Goal: Task Accomplishment & Management: Use online tool/utility

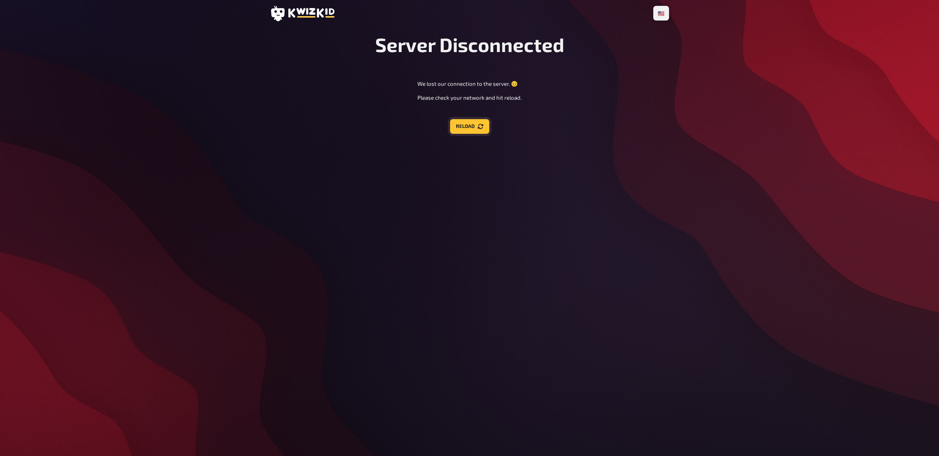
click at [483, 124] on icon "Reload" at bounding box center [481, 127] width 6 height 6
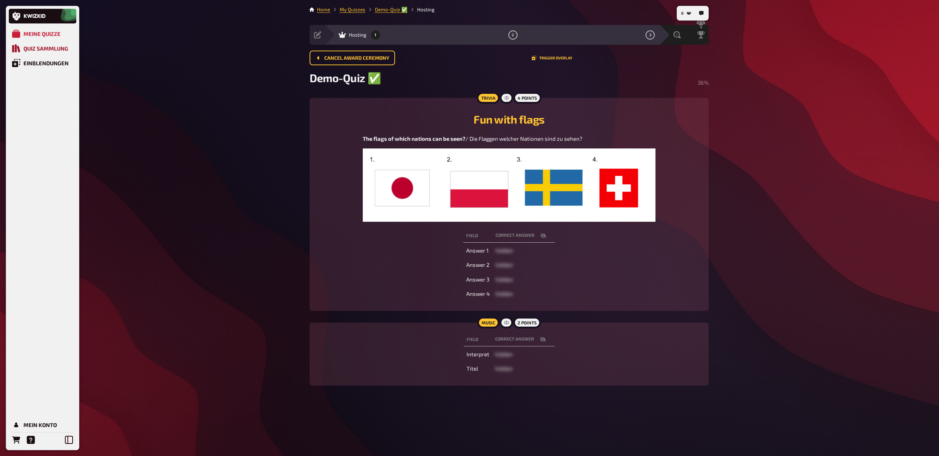
click at [48, 48] on div "Quiz Sammlung" at bounding box center [45, 48] width 45 height 7
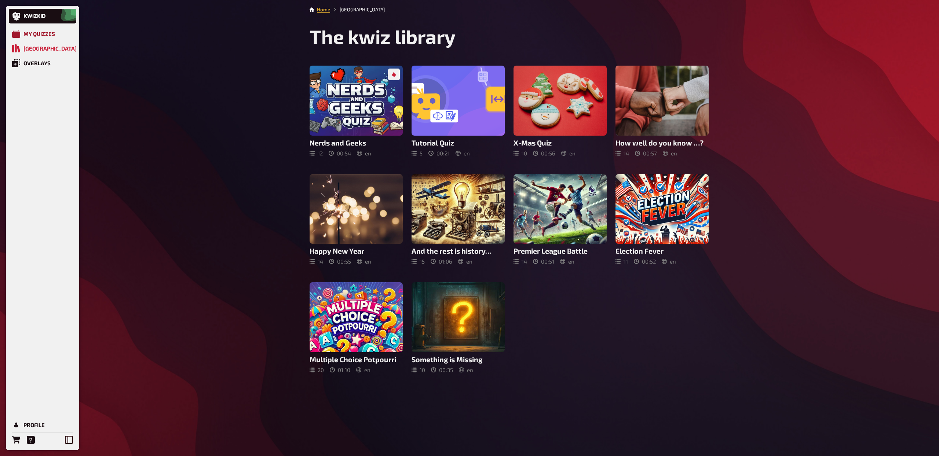
click at [51, 35] on div "My Quizzes" at bounding box center [39, 33] width 32 height 7
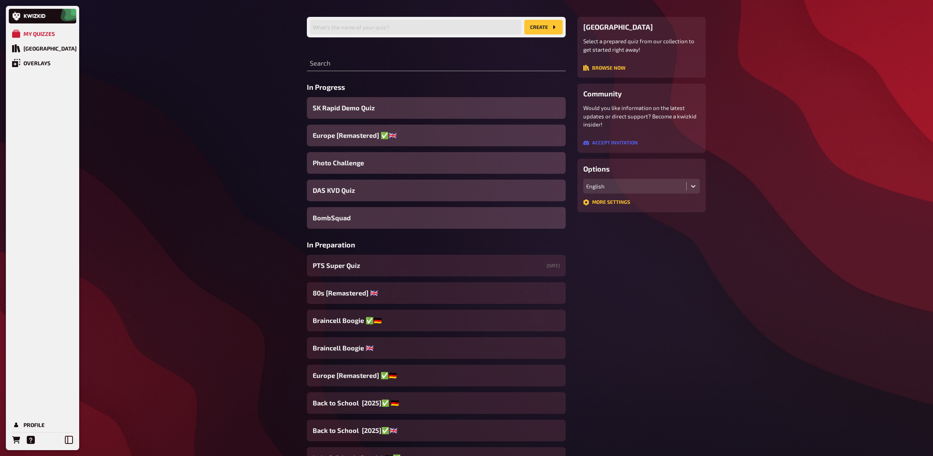
scroll to position [50, 0]
click at [368, 62] on input "text" at bounding box center [436, 62] width 259 height 15
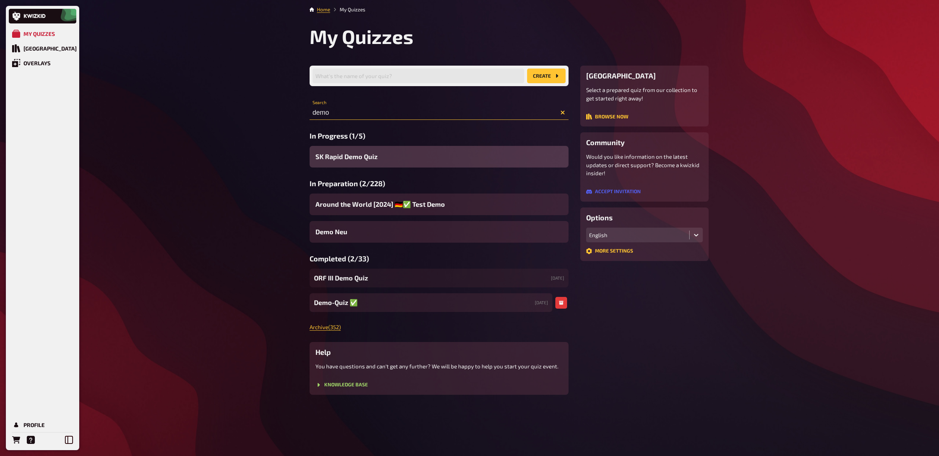
type input "demo"
click at [342, 304] on span "Demo-Quiz ✅​" at bounding box center [336, 303] width 44 height 10
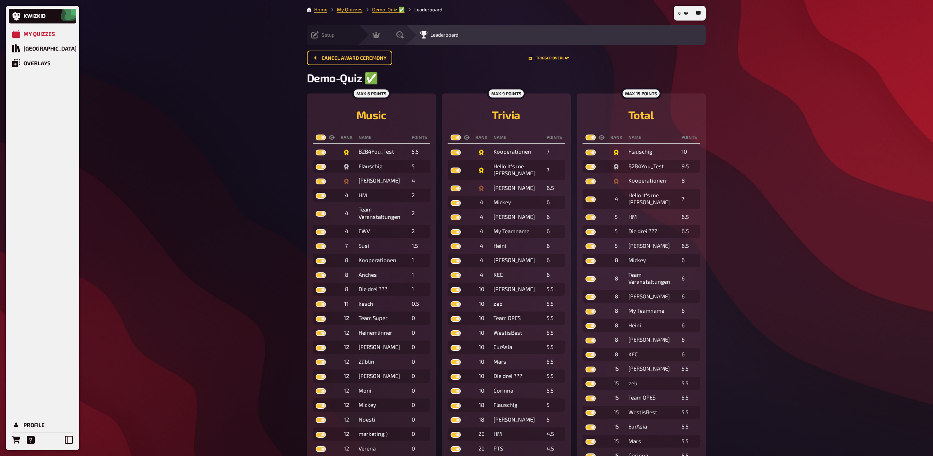
click at [330, 34] on span "Setup" at bounding box center [328, 35] width 13 height 6
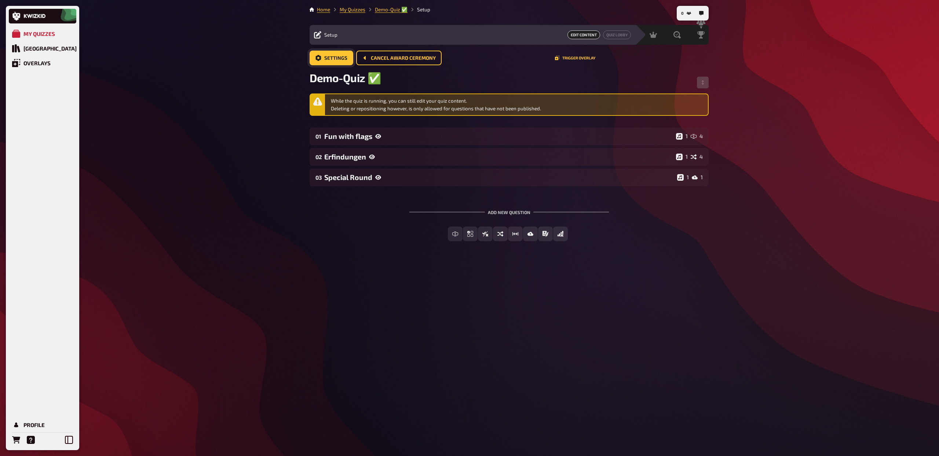
click at [350, 56] on button "Settings" at bounding box center [332, 58] width 44 height 15
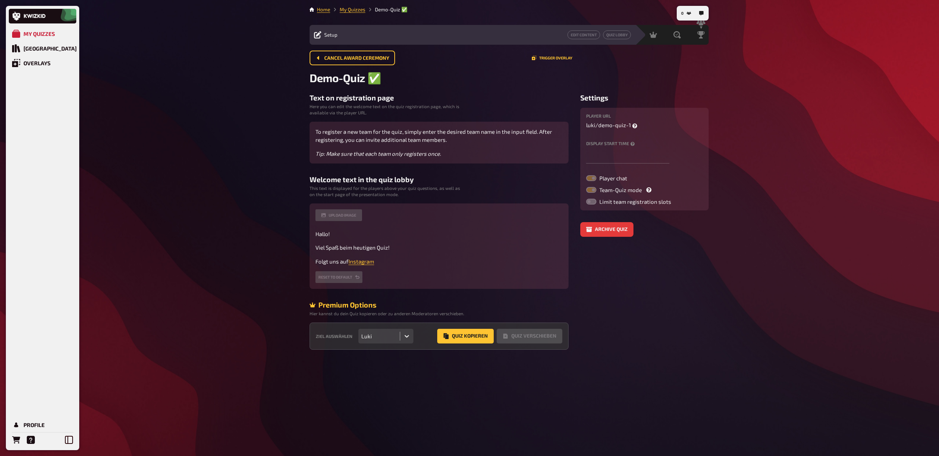
click at [226, 115] on div "My Quizzes Quiz Library Overlays Profile 0 Home My Quizzes Demo-Quiz ✅​ Setup E…" at bounding box center [469, 228] width 939 height 456
click at [616, 34] on button "Quiz Lobby" at bounding box center [617, 34] width 28 height 9
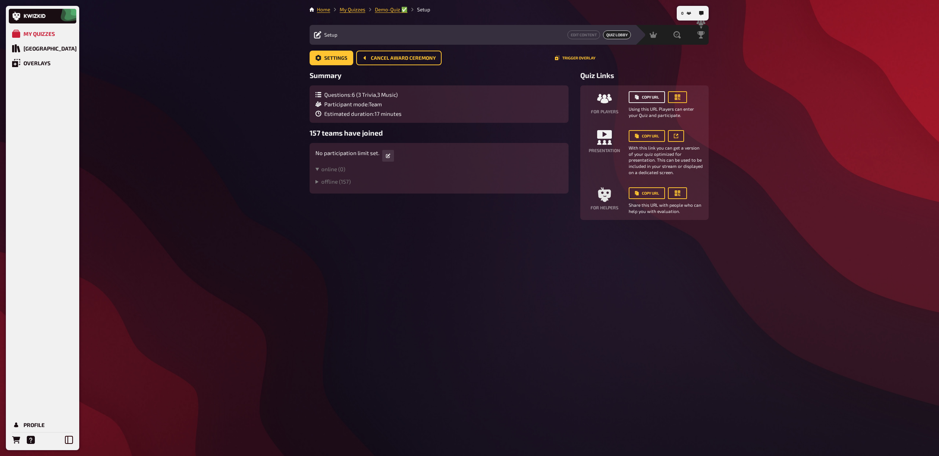
click at [650, 96] on button "Copy URL" at bounding box center [647, 97] width 36 height 12
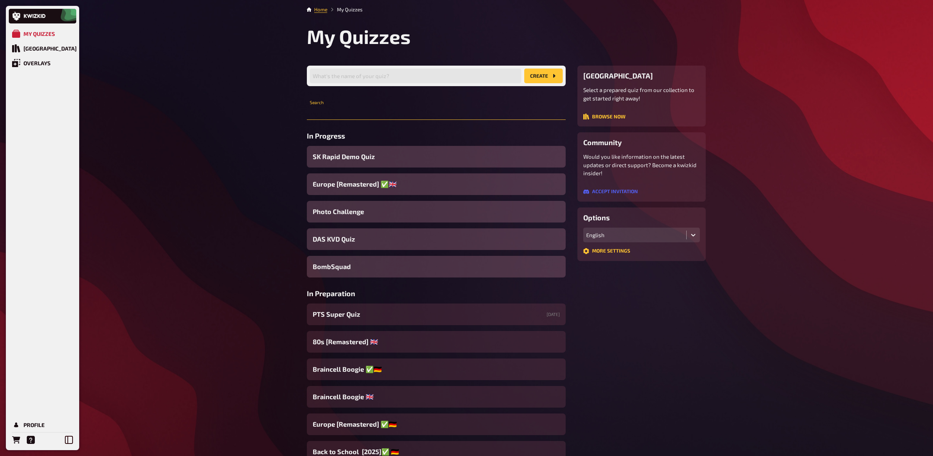
click at [345, 110] on input "text" at bounding box center [436, 112] width 259 height 15
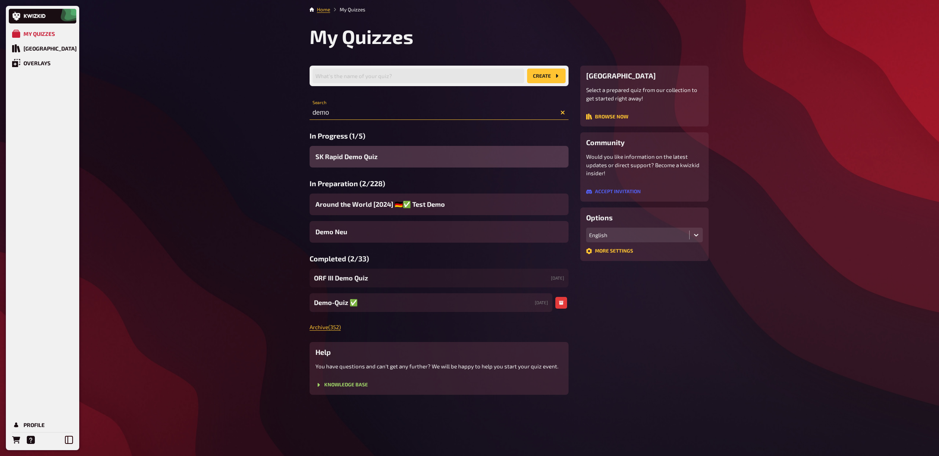
type input "demo"
click at [335, 304] on span "Demo-Quiz ✅​" at bounding box center [336, 303] width 44 height 10
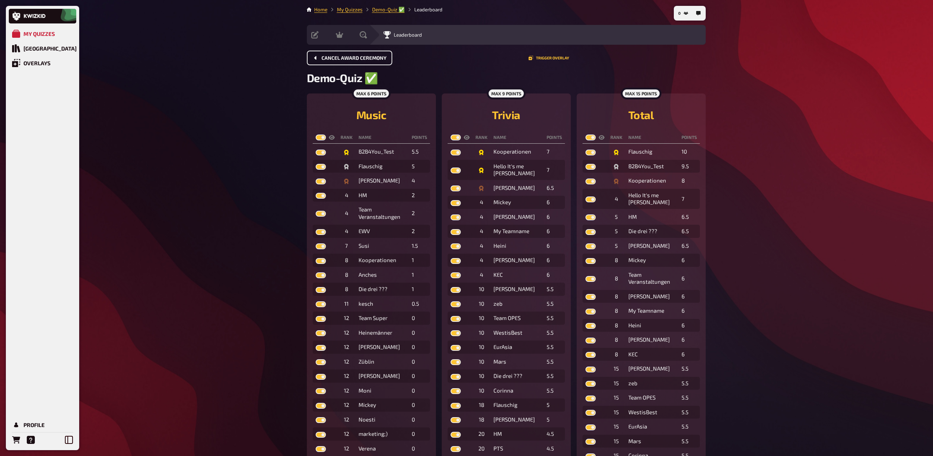
click at [348, 63] on button "Cancel award ceremony" at bounding box center [349, 58] width 85 height 15
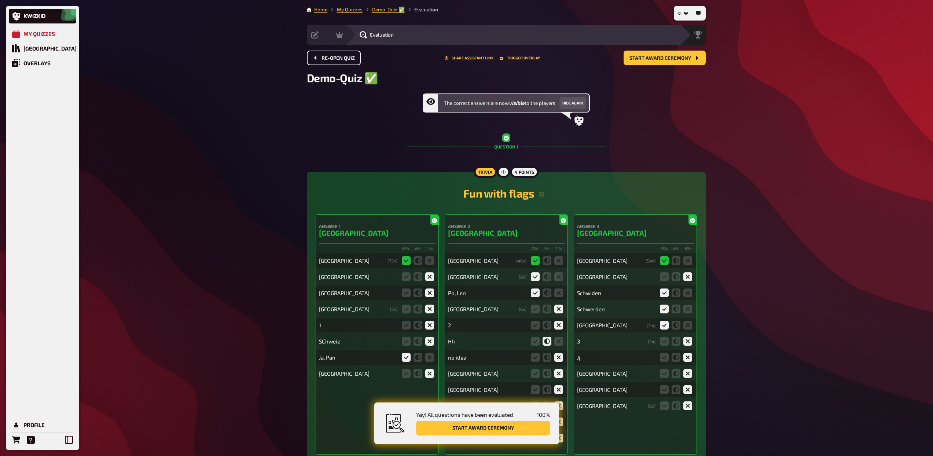
click at [340, 58] on span "Re-open Quiz" at bounding box center [338, 58] width 33 height 5
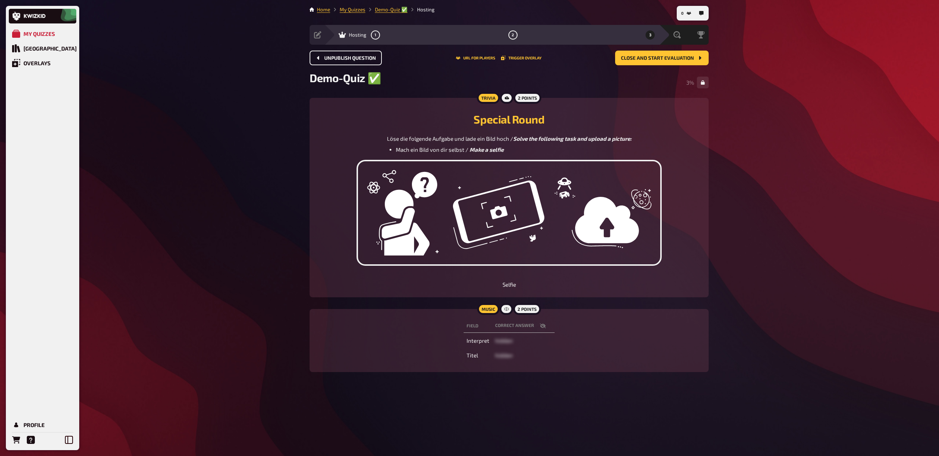
click at [340, 58] on span "Unpublish question" at bounding box center [350, 58] width 52 height 5
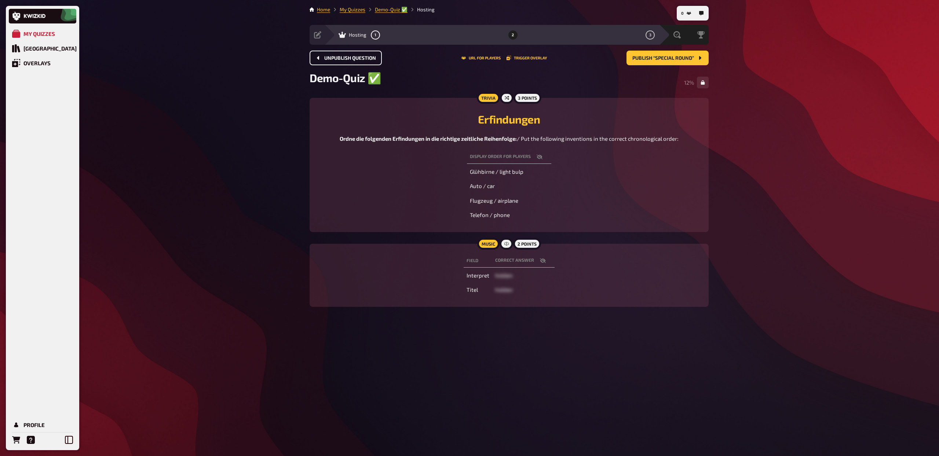
click at [340, 58] on span "Unpublish question" at bounding box center [350, 58] width 52 height 5
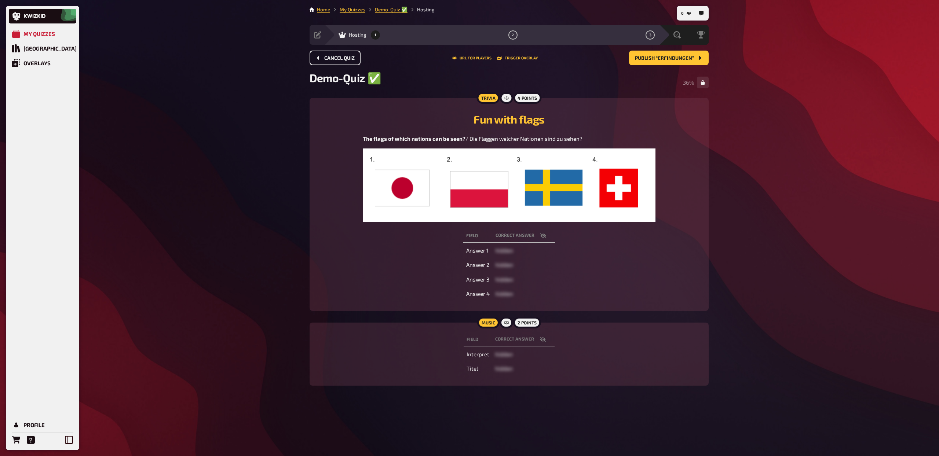
click at [340, 58] on span "Cancel Quiz" at bounding box center [339, 58] width 30 height 5
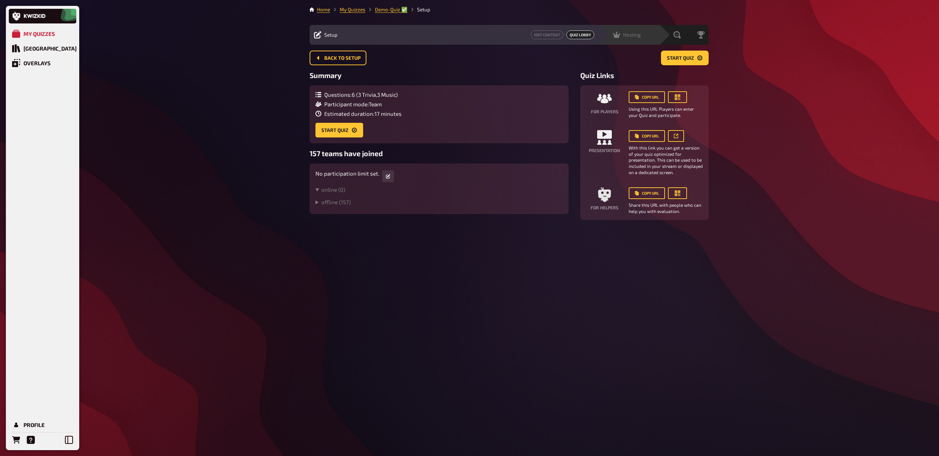
click at [642, 38] on div "Hosting undefined" at bounding box center [633, 34] width 51 height 7
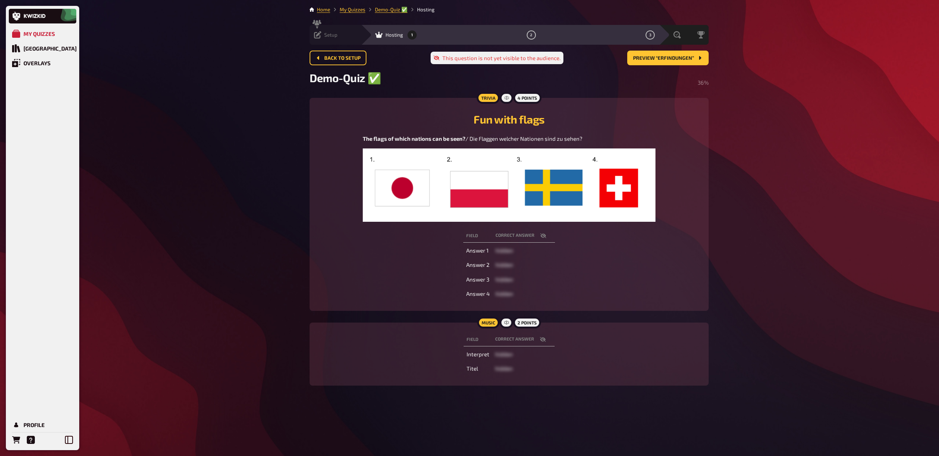
click at [331, 34] on span "Setup" at bounding box center [330, 35] width 13 height 6
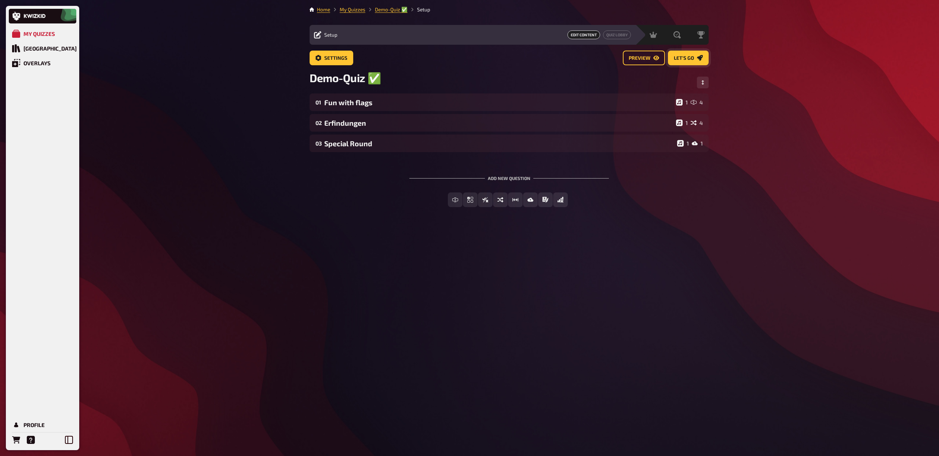
click at [691, 56] on span "Let's go" at bounding box center [684, 58] width 20 height 5
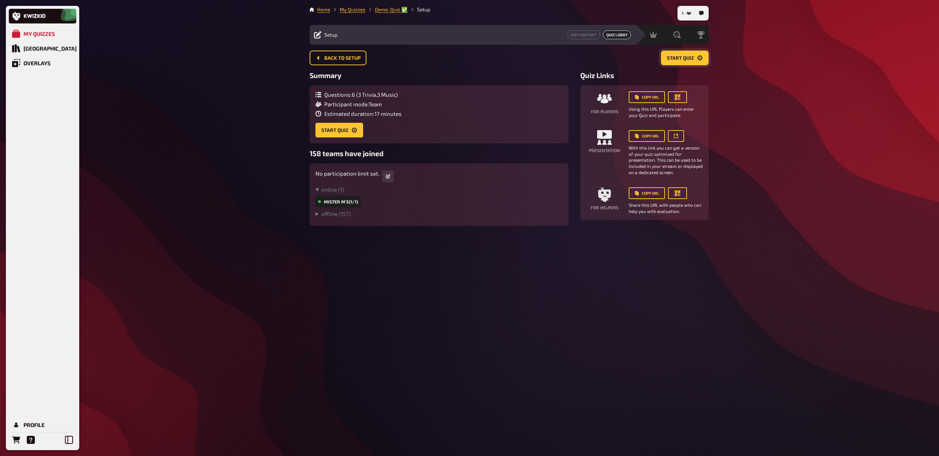
click at [688, 58] on span "Start Quiz" at bounding box center [680, 58] width 27 height 5
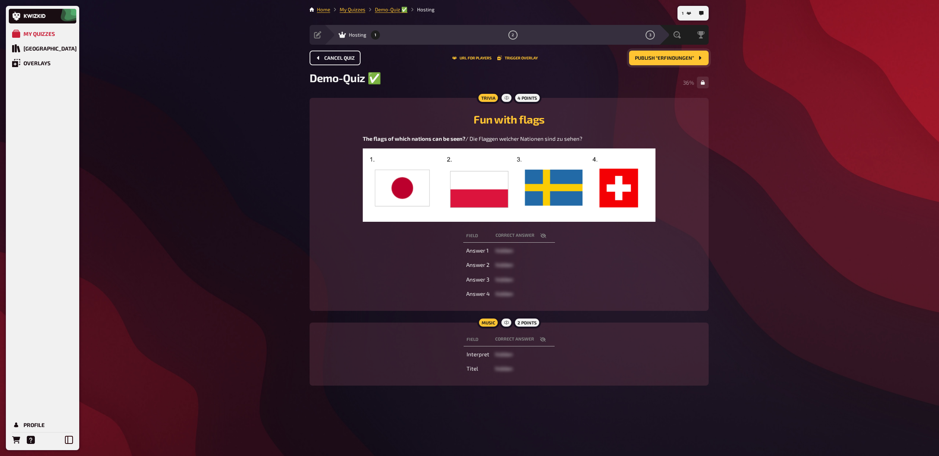
click at [355, 55] on button "Cancel Quiz" at bounding box center [335, 58] width 51 height 15
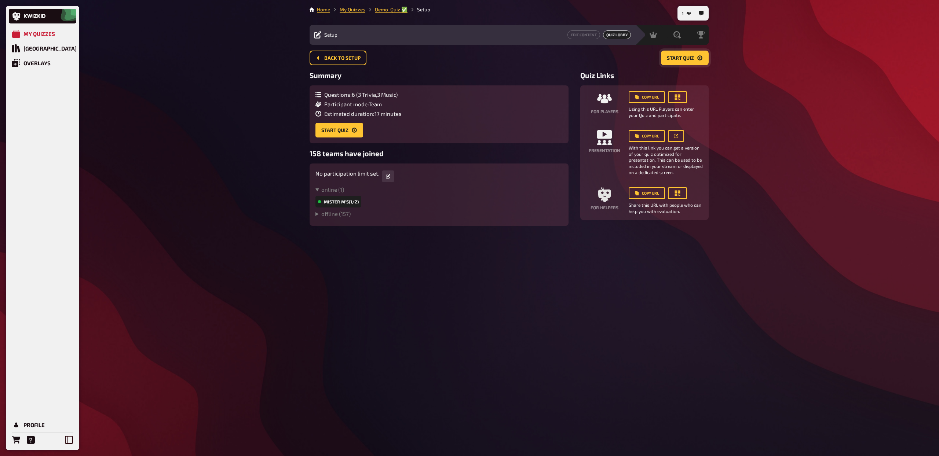
click at [686, 59] on span "Start Quiz" at bounding box center [680, 58] width 27 height 5
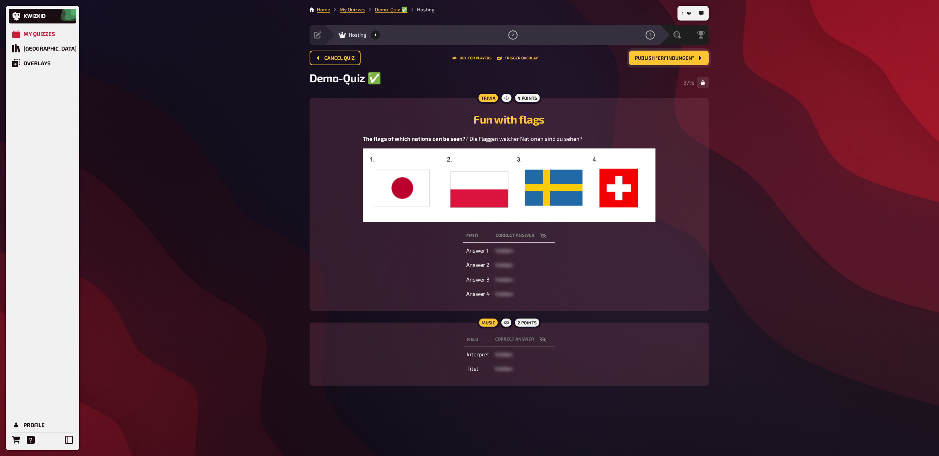
click at [673, 59] on span "Publish “Erfindungen”" at bounding box center [664, 58] width 59 height 5
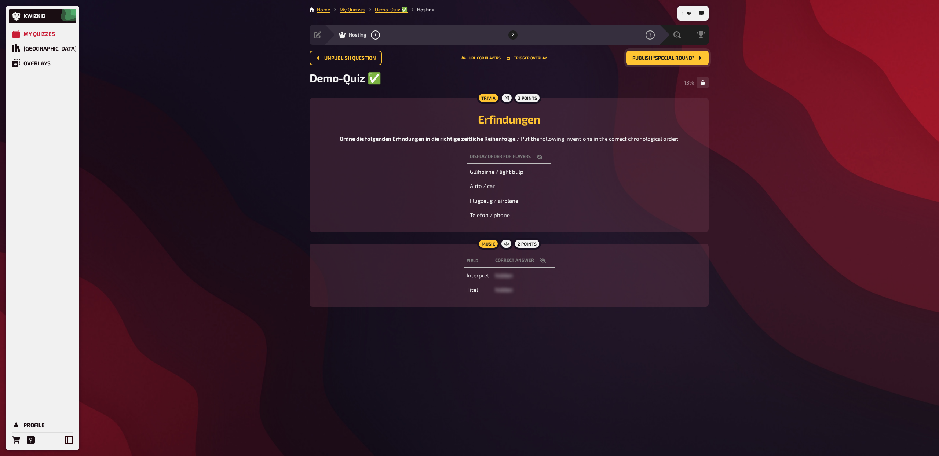
click at [647, 62] on button "Publish “Special Round”" at bounding box center [667, 58] width 82 height 15
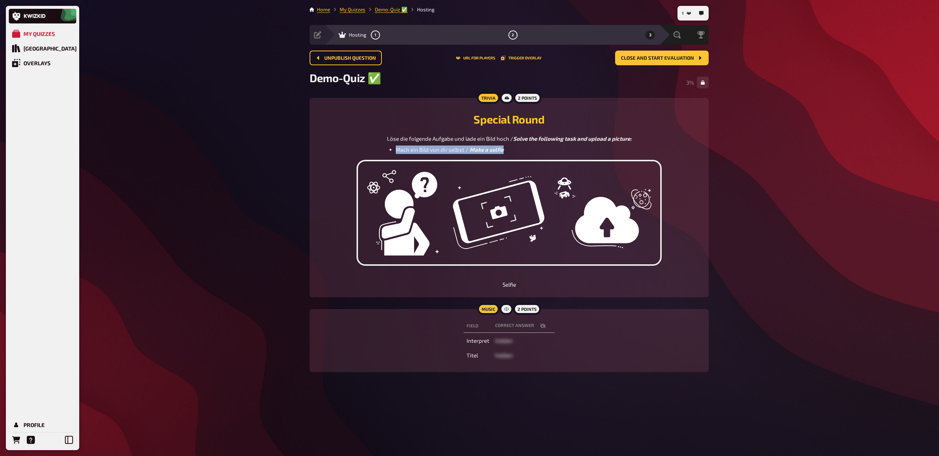
drag, startPoint x: 397, startPoint y: 149, endPoint x: 523, endPoint y: 151, distance: 126.2
click at [523, 151] on li "Mach ein Bild von dir selbst / Make a selfie" at bounding box center [514, 150] width 236 height 8
click at [654, 61] on span "Close and start evaluation" at bounding box center [657, 58] width 73 height 5
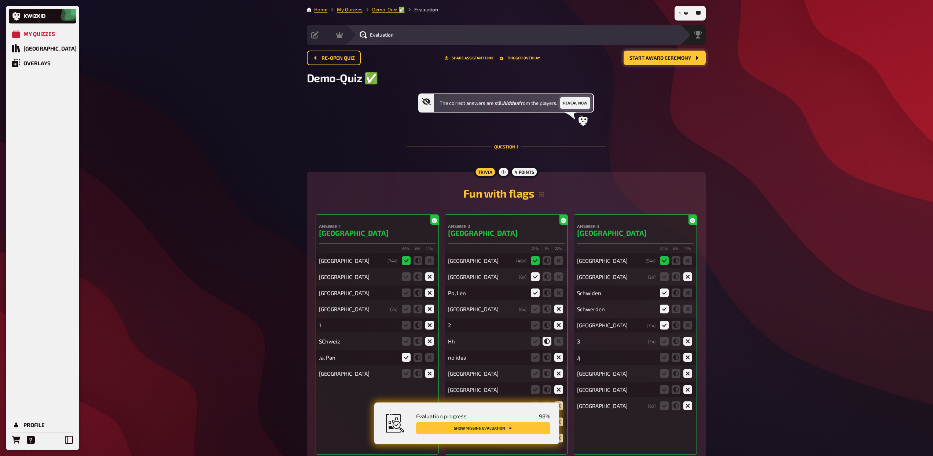
click at [582, 106] on button "Reveal now" at bounding box center [575, 103] width 30 height 12
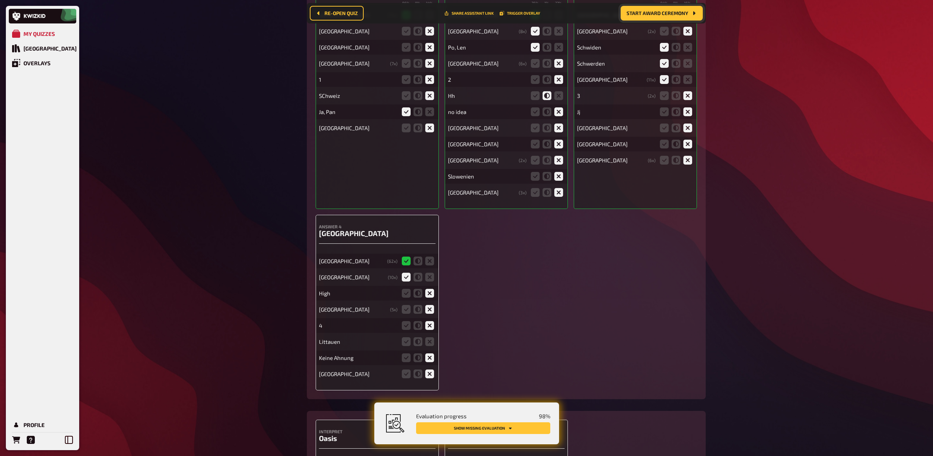
scroll to position [294, 0]
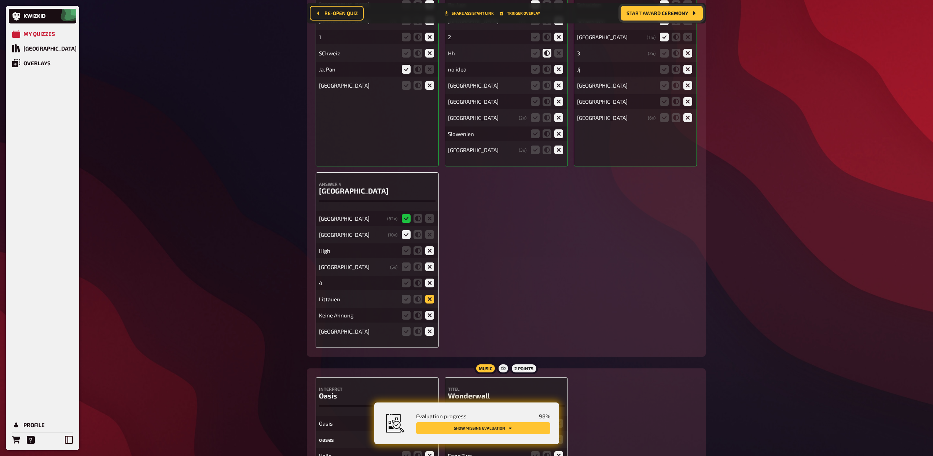
click at [430, 301] on icon at bounding box center [429, 299] width 9 height 9
click at [0, 0] on input "radio" at bounding box center [0, 0] width 0 height 0
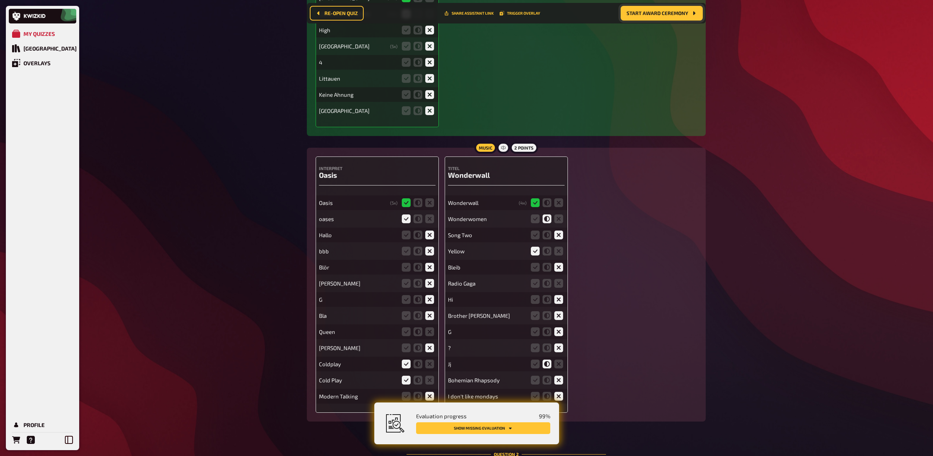
scroll to position [527, 0]
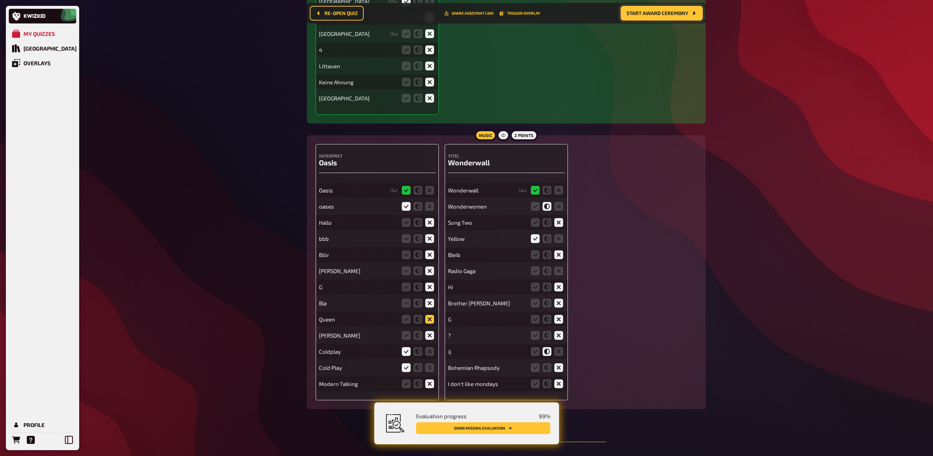
click at [430, 319] on icon at bounding box center [429, 319] width 9 height 9
click at [0, 0] on input "radio" at bounding box center [0, 0] width 0 height 0
click at [560, 270] on icon at bounding box center [559, 271] width 9 height 9
click at [0, 0] on input "radio" at bounding box center [0, 0] width 0 height 0
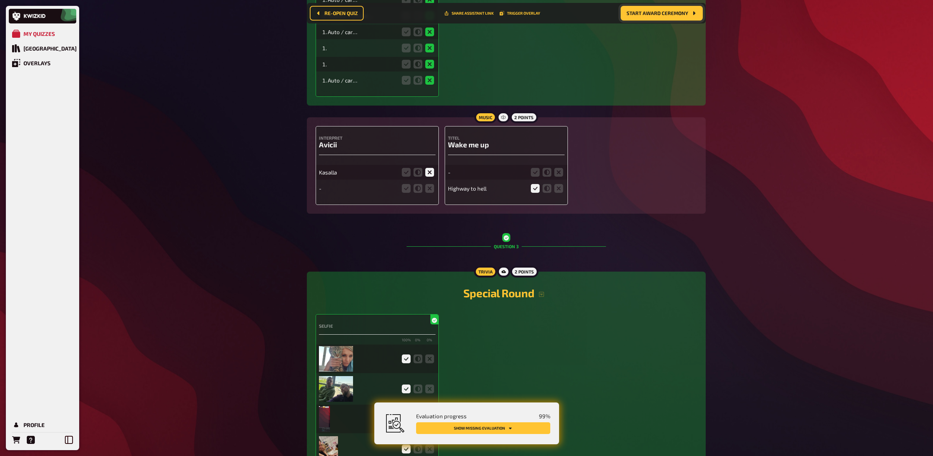
scroll to position [1634, 0]
click at [430, 190] on icon at bounding box center [429, 189] width 9 height 9
click at [0, 0] on input "radio" at bounding box center [0, 0] width 0 height 0
click at [534, 173] on icon at bounding box center [535, 173] width 9 height 9
click at [0, 0] on input "radio" at bounding box center [0, 0] width 0 height 0
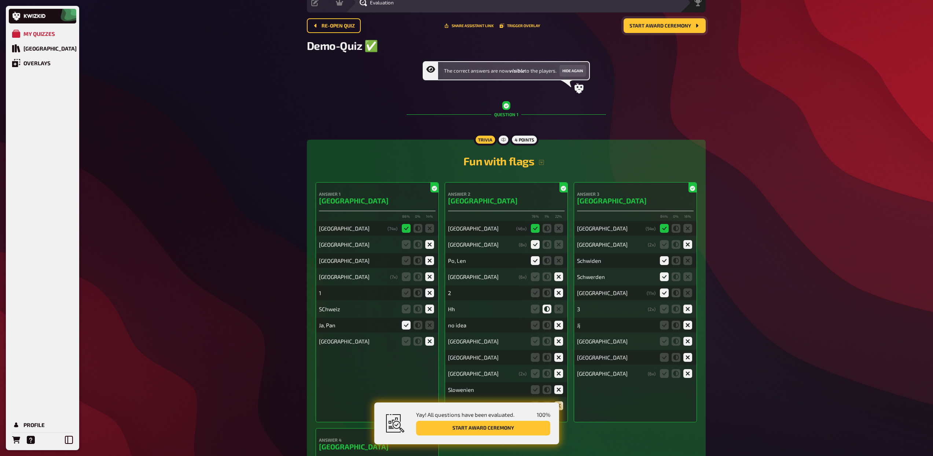
scroll to position [0, 0]
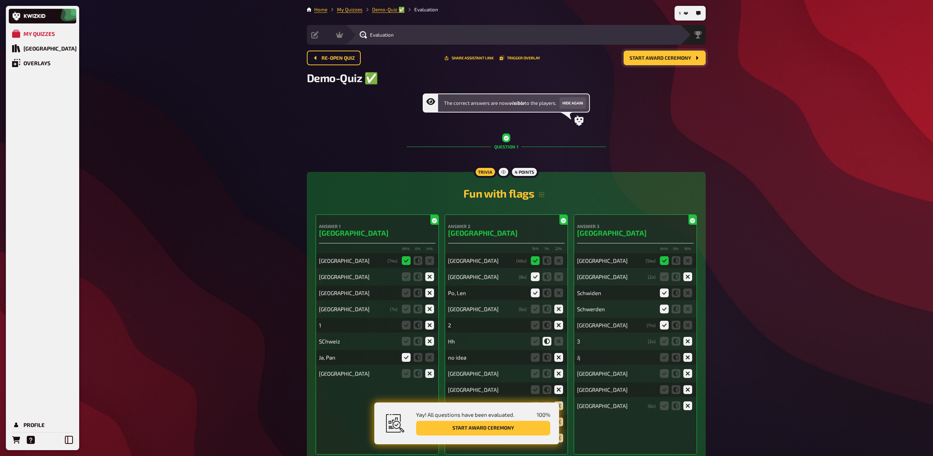
click at [673, 58] on span "Start award ceremony" at bounding box center [661, 58] width 62 height 5
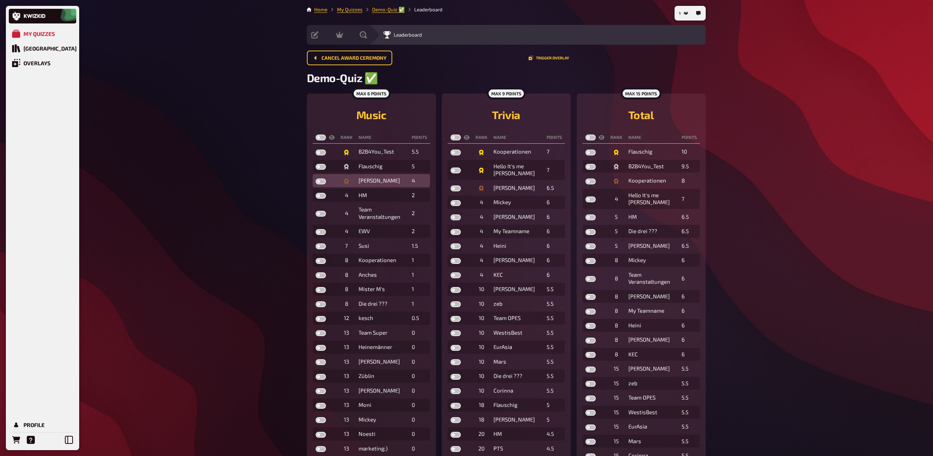
click at [322, 183] on label at bounding box center [321, 182] width 10 height 6
click at [316, 179] on input "checkbox" at bounding box center [315, 178] width 0 height 0
checkbox input "true"
click at [321, 168] on label at bounding box center [321, 167] width 10 height 6
click at [316, 164] on input "checkbox" at bounding box center [315, 164] width 0 height 0
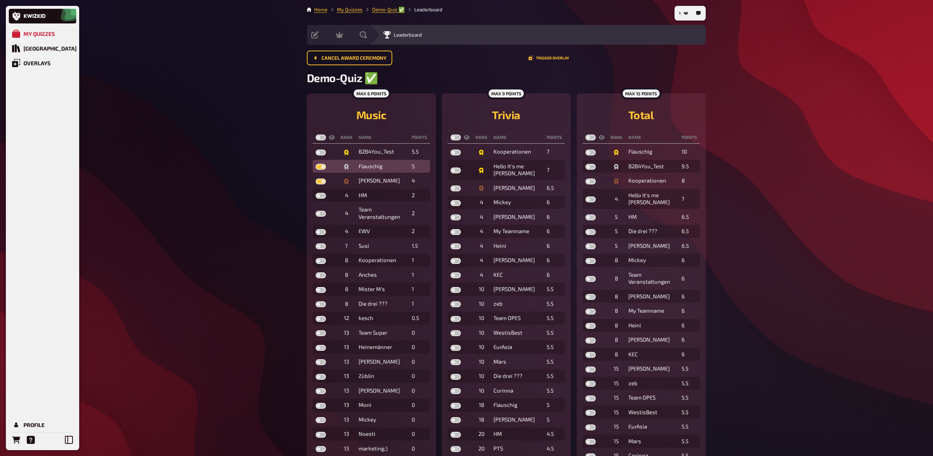
checkbox input "true"
click at [320, 148] on td at bounding box center [325, 151] width 25 height 13
click at [319, 152] on label at bounding box center [321, 153] width 10 height 6
click at [316, 150] on input "checkbox" at bounding box center [315, 149] width 0 height 0
checkbox input "true"
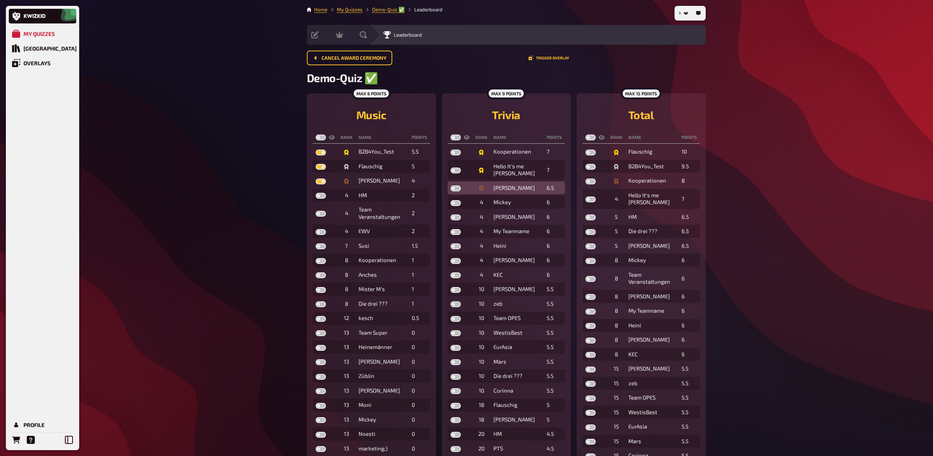
click at [456, 189] on label at bounding box center [456, 189] width 10 height 6
click at [451, 186] on input "checkbox" at bounding box center [450, 185] width 0 height 0
checkbox input "true"
click at [455, 169] on label at bounding box center [456, 171] width 10 height 6
click at [451, 168] on input "checkbox" at bounding box center [450, 167] width 0 height 0
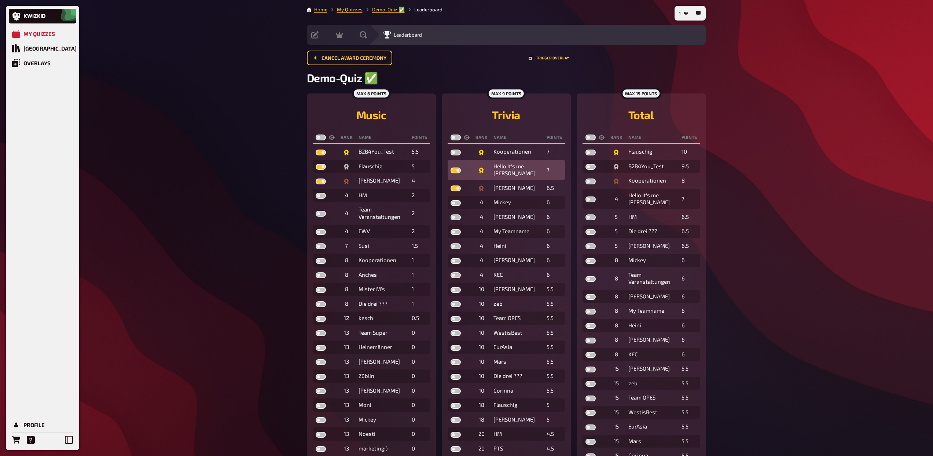
checkbox input "true"
click at [455, 155] on label at bounding box center [456, 153] width 10 height 6
click at [451, 150] on input "checkbox" at bounding box center [450, 149] width 0 height 0
checkbox input "true"
click at [589, 180] on label at bounding box center [591, 182] width 10 height 6
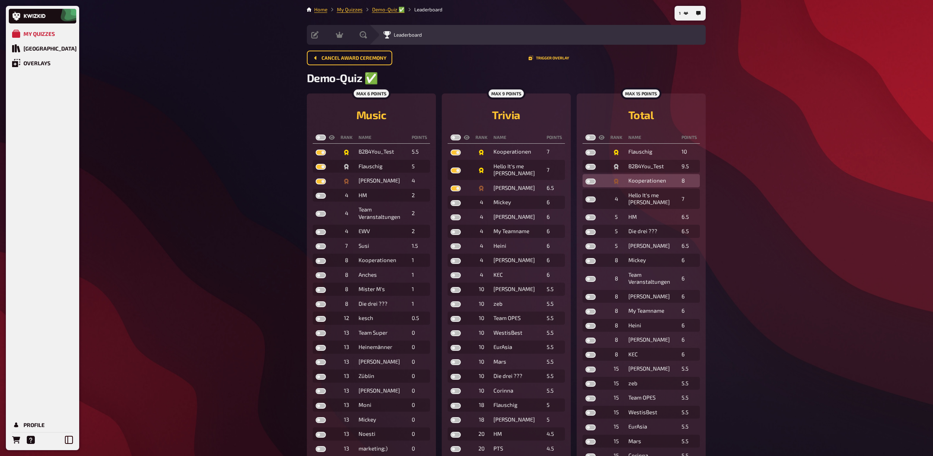
click at [586, 179] on input "checkbox" at bounding box center [585, 178] width 0 height 0
checkbox input "true"
click at [590, 164] on td at bounding box center [595, 166] width 25 height 13
click at [590, 168] on label at bounding box center [591, 167] width 10 height 6
click at [586, 164] on input "checkbox" at bounding box center [585, 164] width 0 height 0
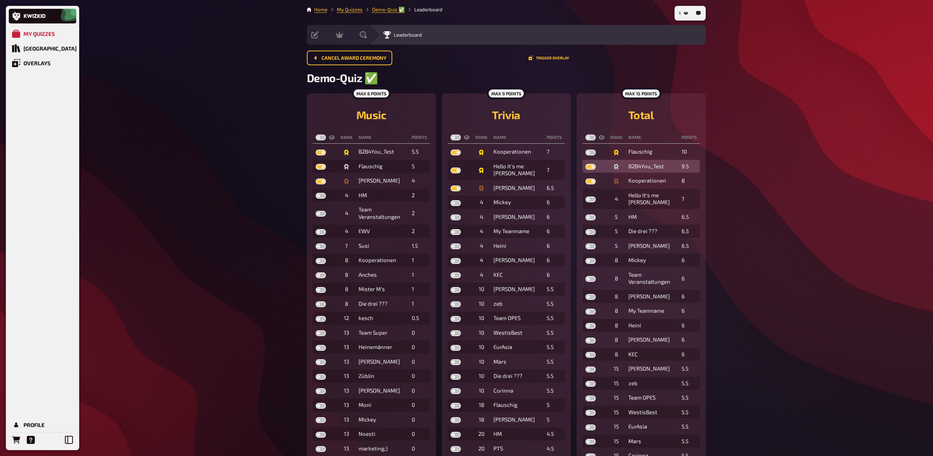
checkbox input "true"
click at [590, 154] on label at bounding box center [591, 153] width 10 height 6
click at [586, 150] on input "checkbox" at bounding box center [585, 149] width 0 height 0
checkbox input "true"
click at [320, 137] on label at bounding box center [321, 138] width 10 height 6
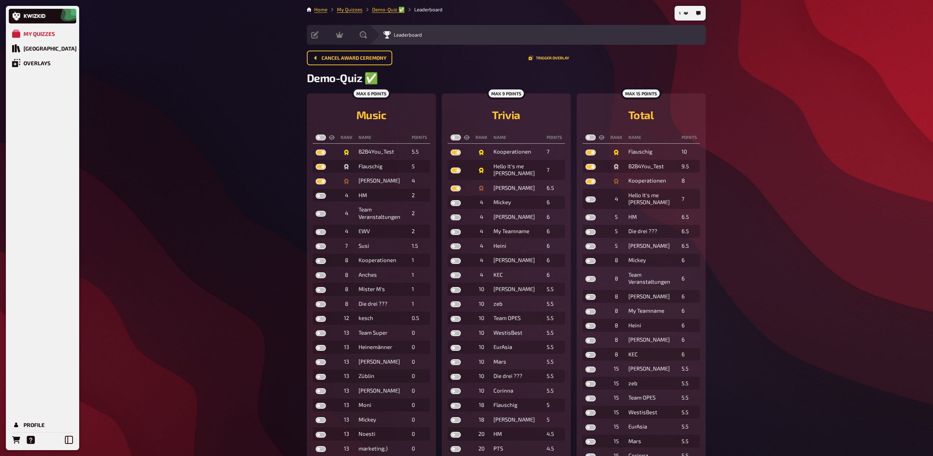
click at [316, 135] on input "checkbox" at bounding box center [315, 134] width 0 height 0
checkbox input "true"
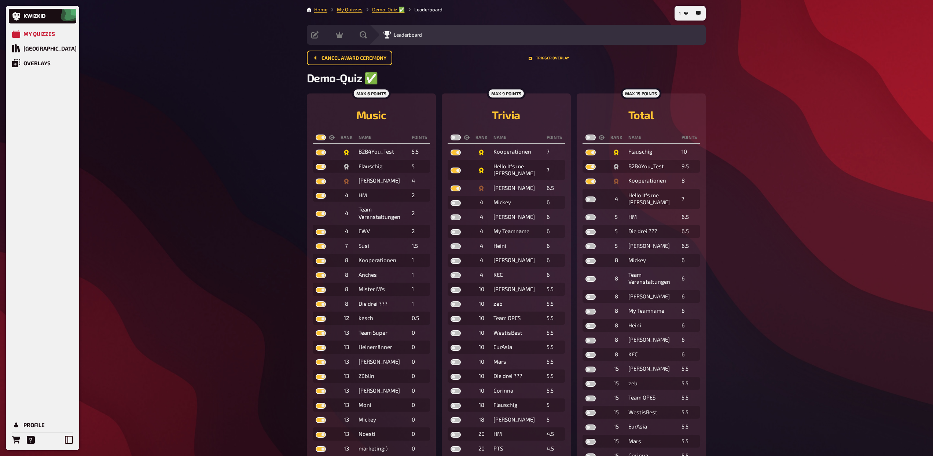
checkbox input "true"
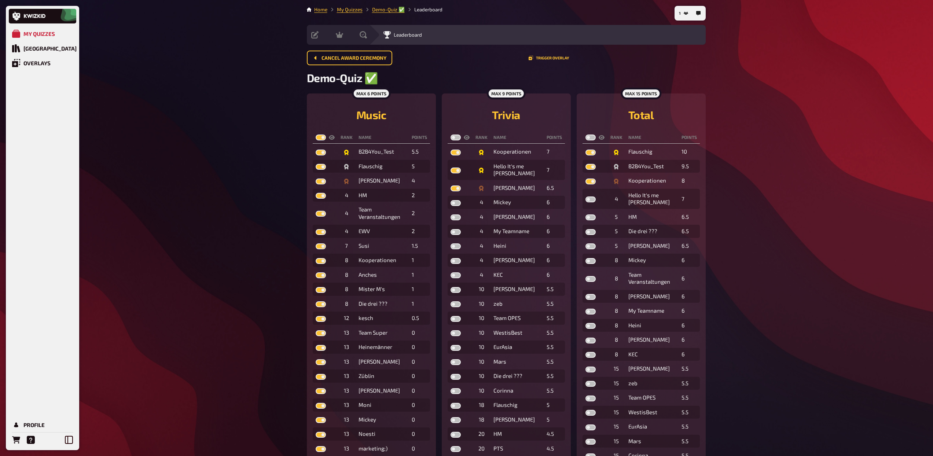
checkbox input "true"
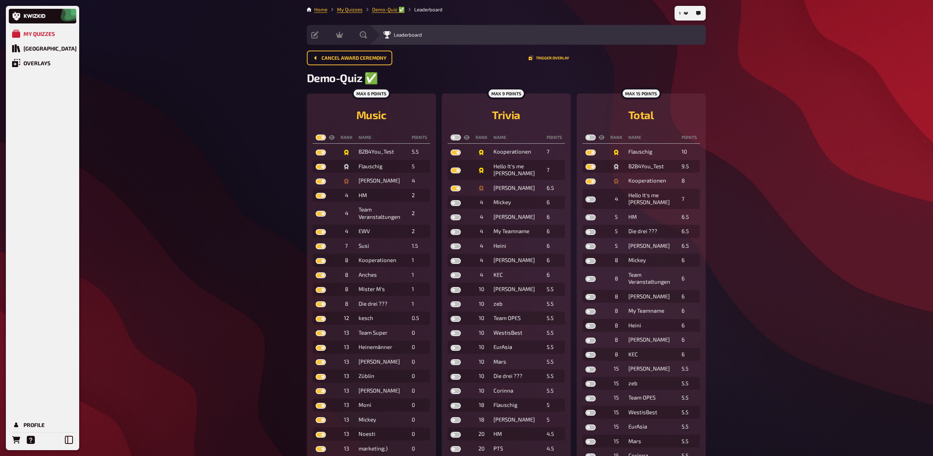
checkbox input "true"
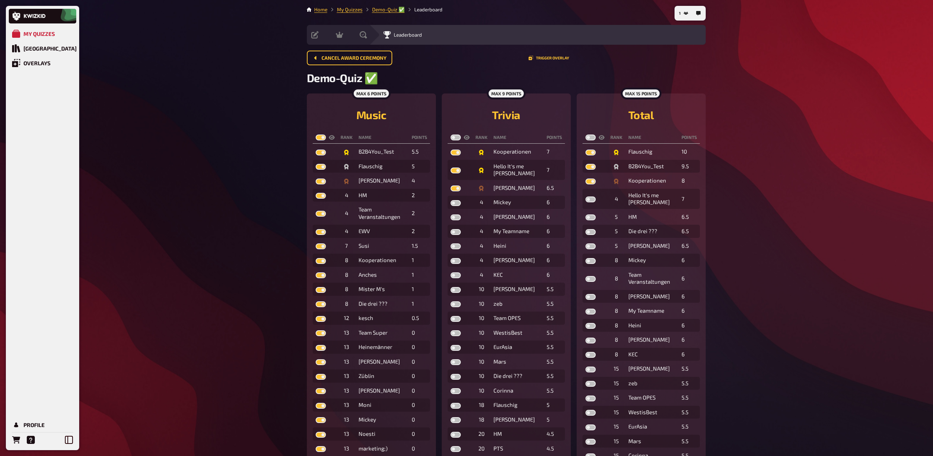
checkbox input "true"
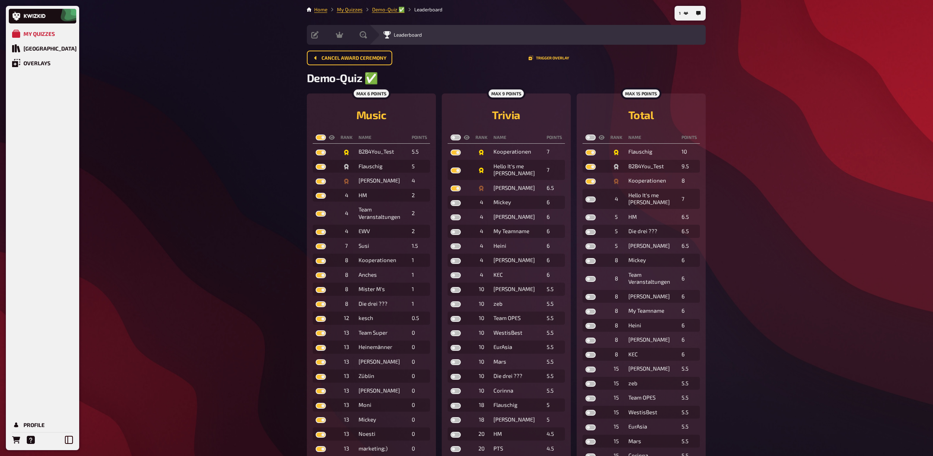
checkbox input "true"
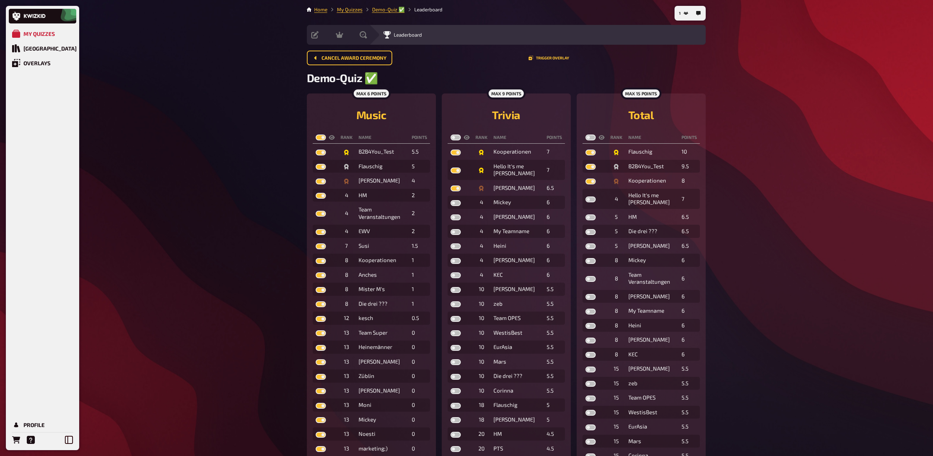
checkbox input "true"
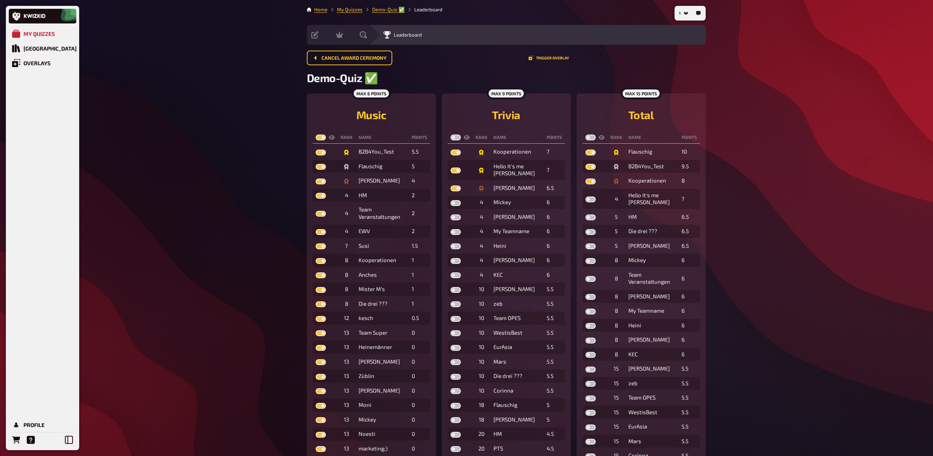
checkbox input "true"
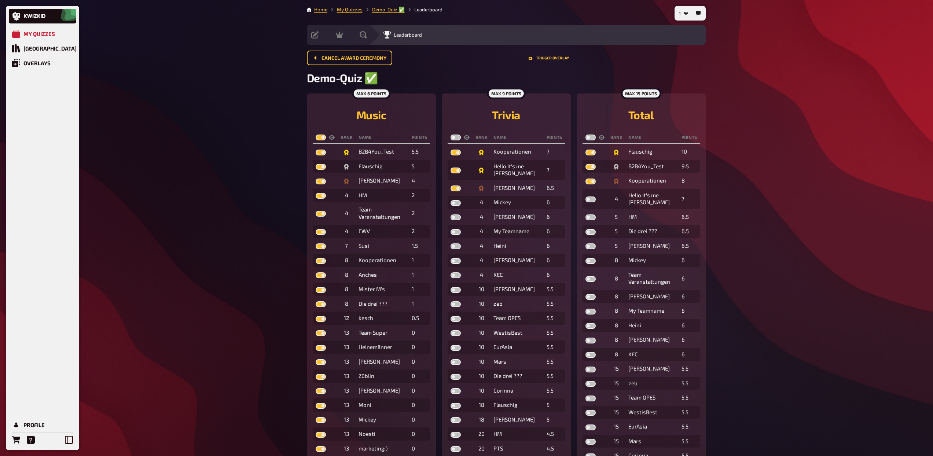
checkbox input "true"
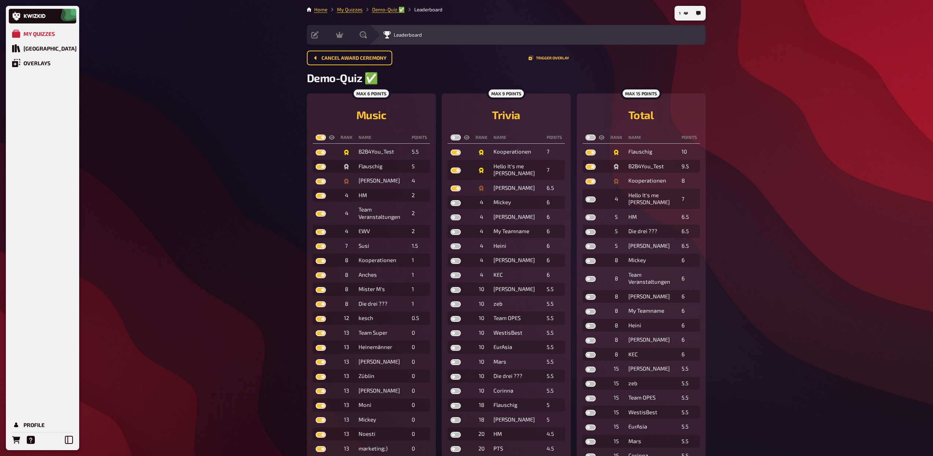
checkbox input "true"
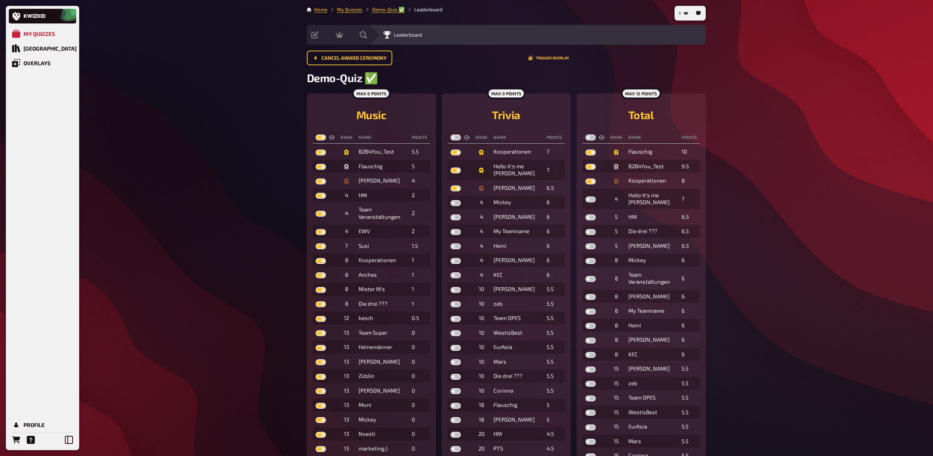
checkbox input "true"
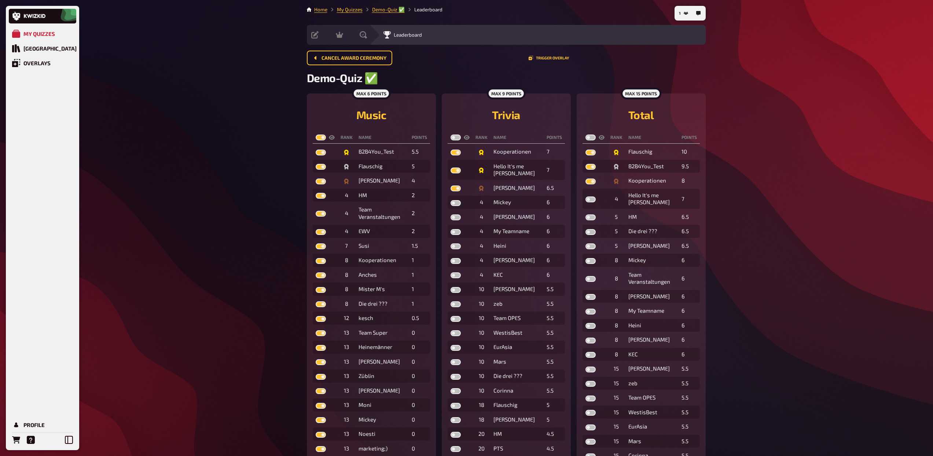
checkbox input "true"
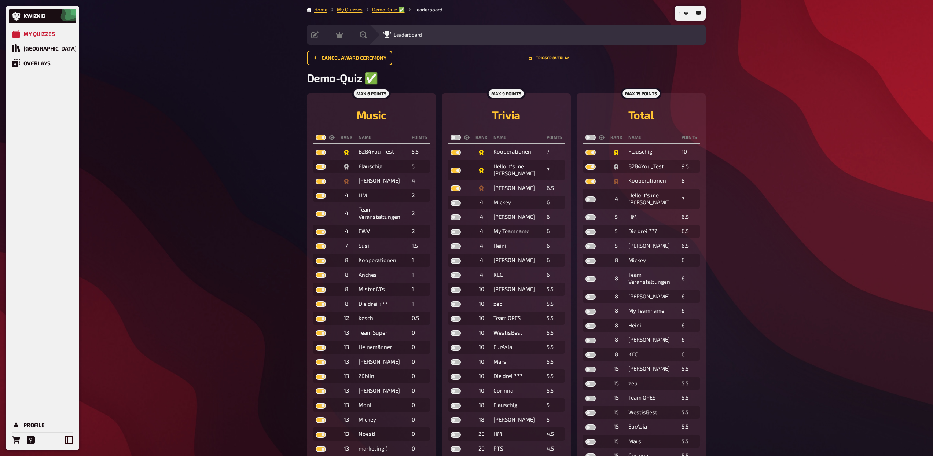
checkbox input "true"
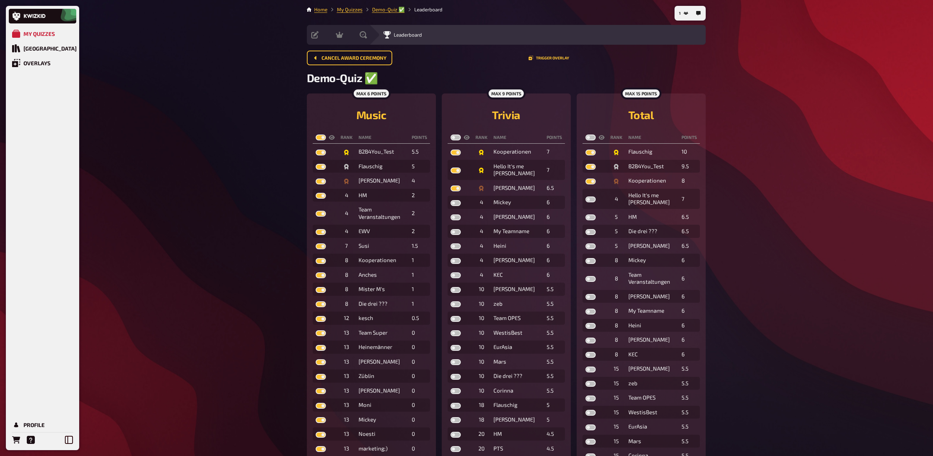
checkbox input "true"
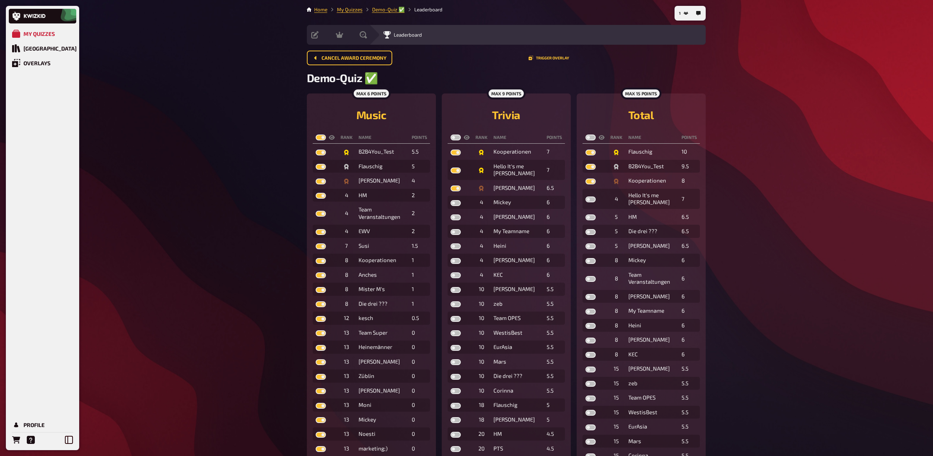
checkbox input "true"
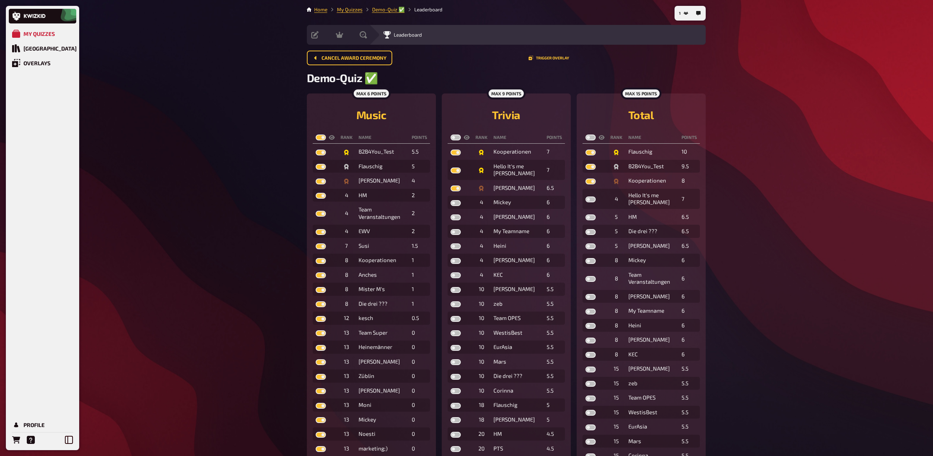
checkbox input "true"
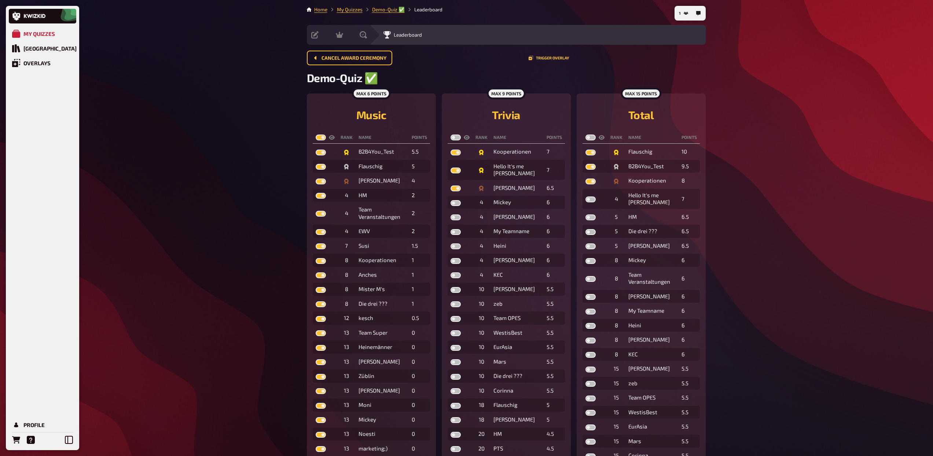
checkbox input "true"
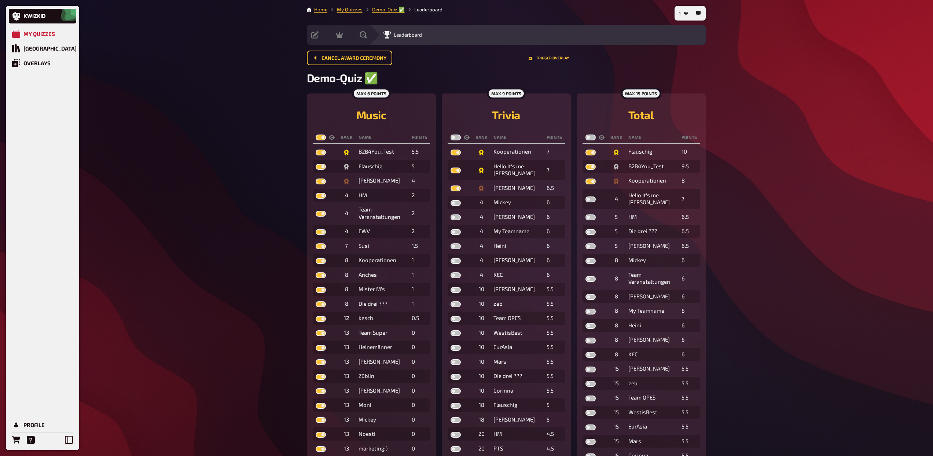
checkbox input "true"
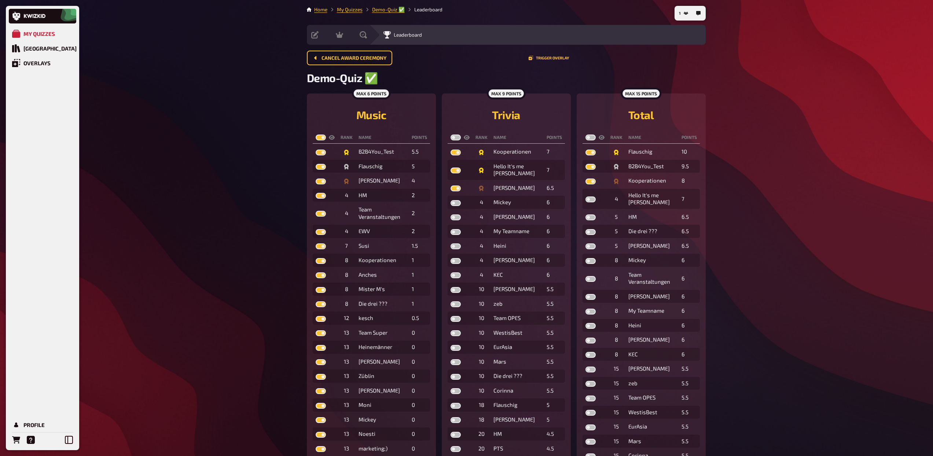
checkbox input "true"
click at [454, 137] on label at bounding box center [456, 138] width 10 height 6
click at [451, 135] on input "checkbox" at bounding box center [450, 134] width 0 height 0
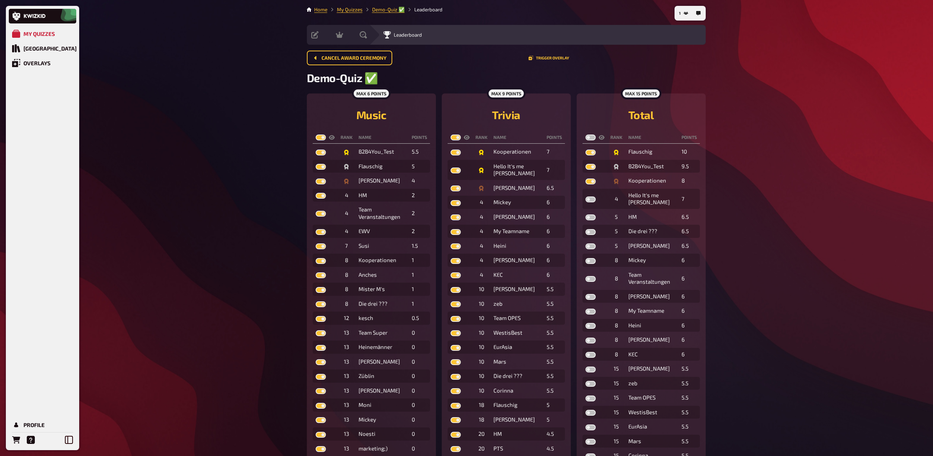
checkbox input "true"
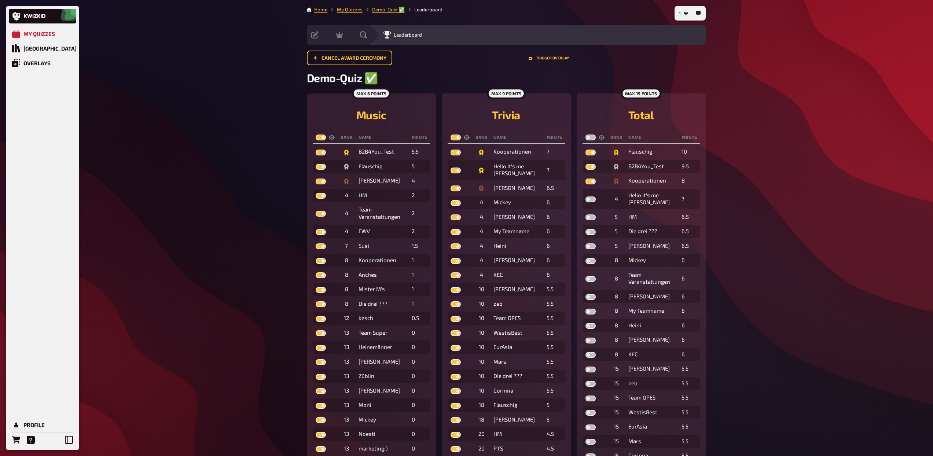
checkbox input "true"
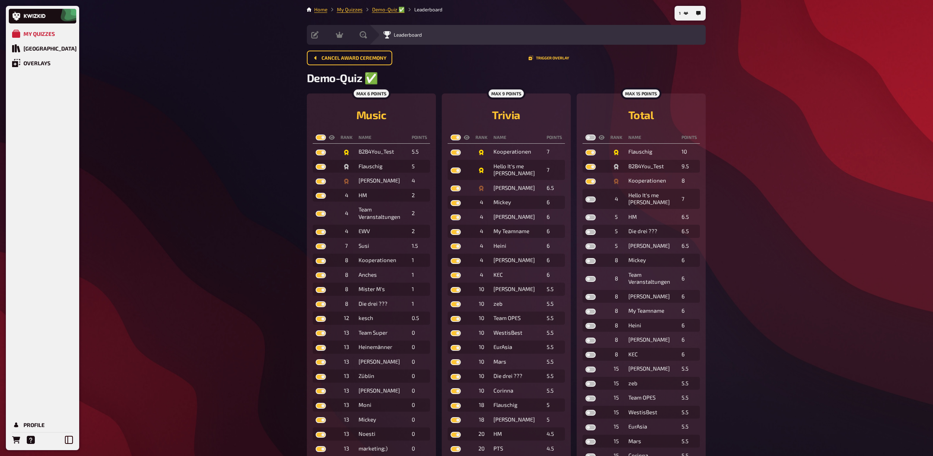
checkbox input "true"
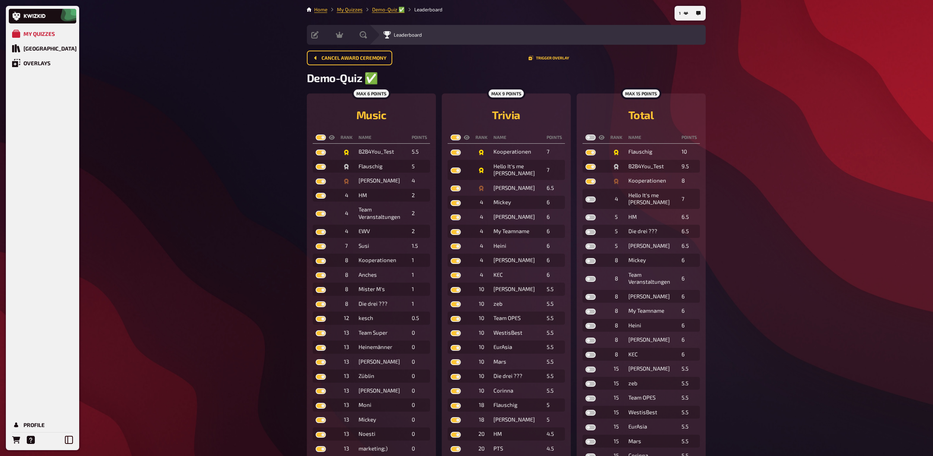
checkbox input "true"
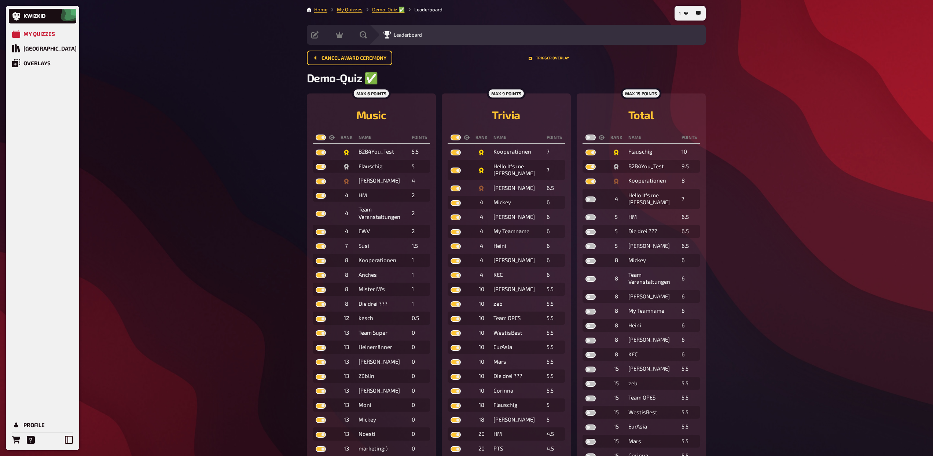
checkbox input "true"
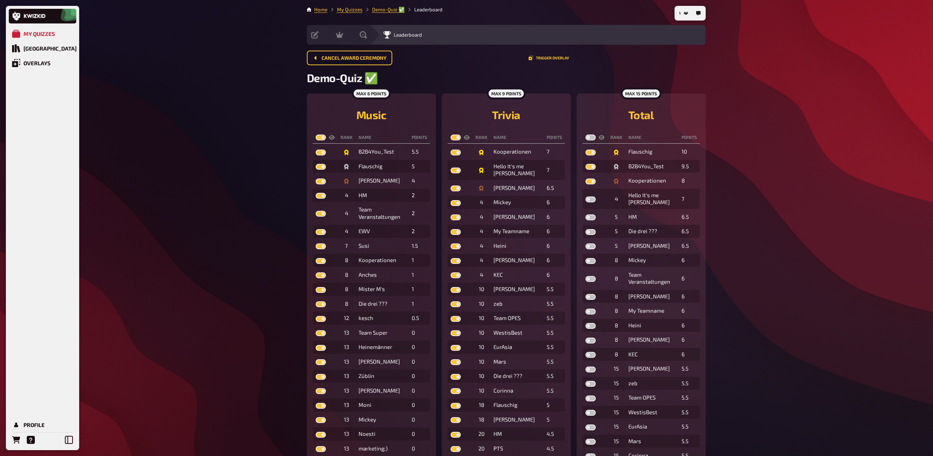
checkbox input "true"
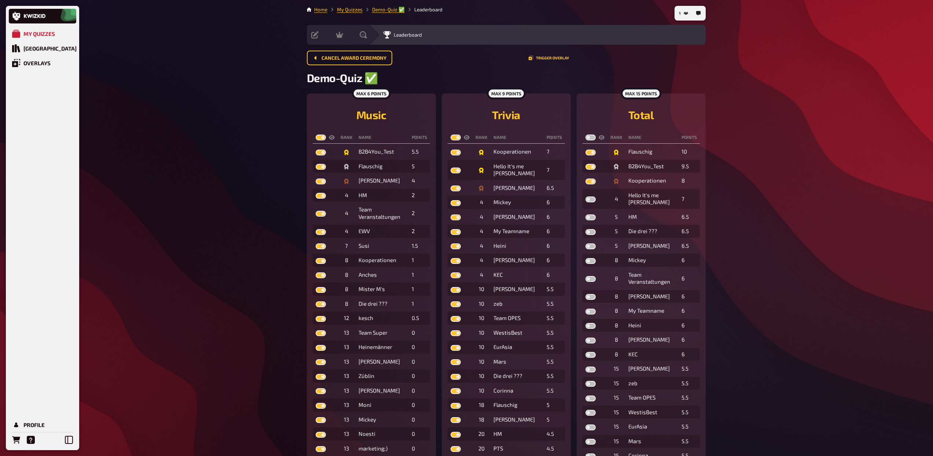
checkbox input "true"
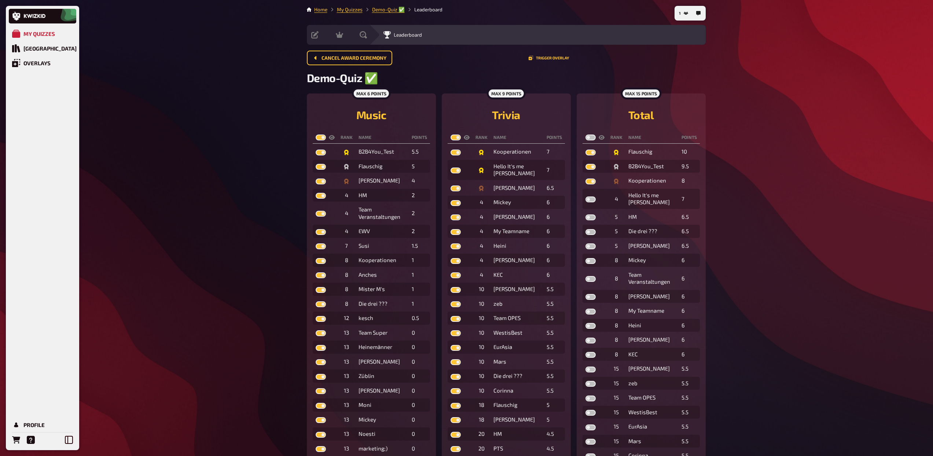
checkbox input "true"
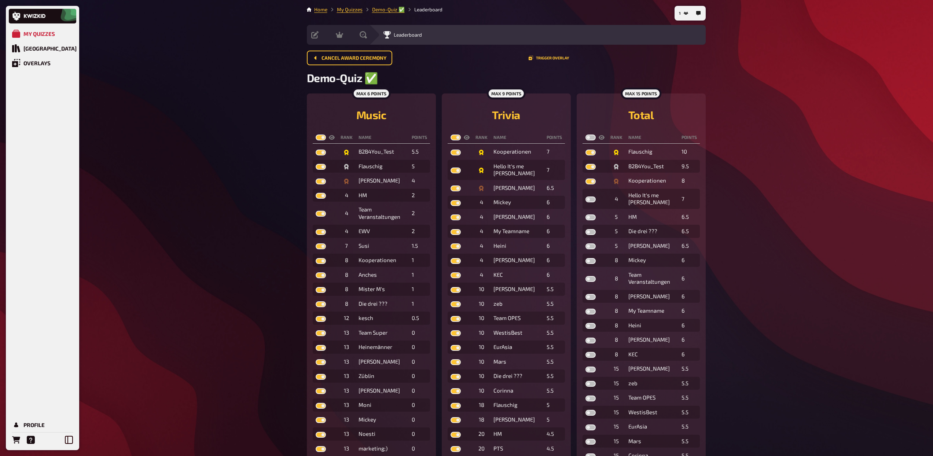
checkbox input "true"
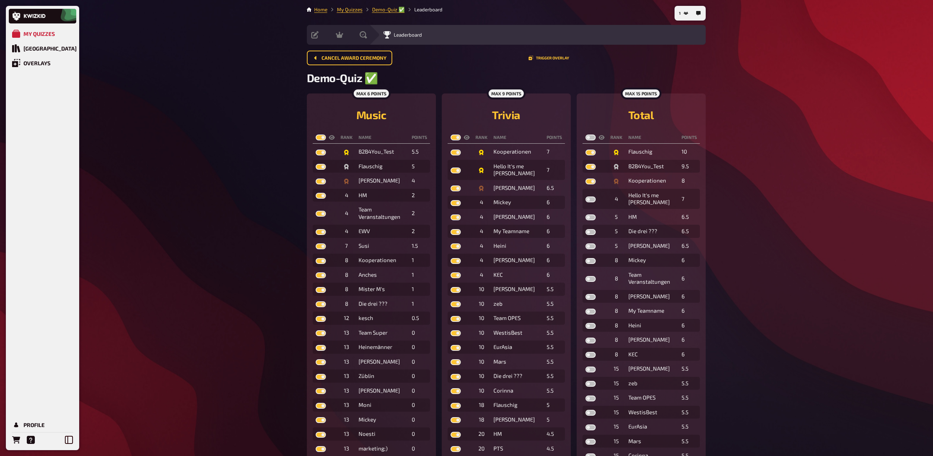
checkbox input "true"
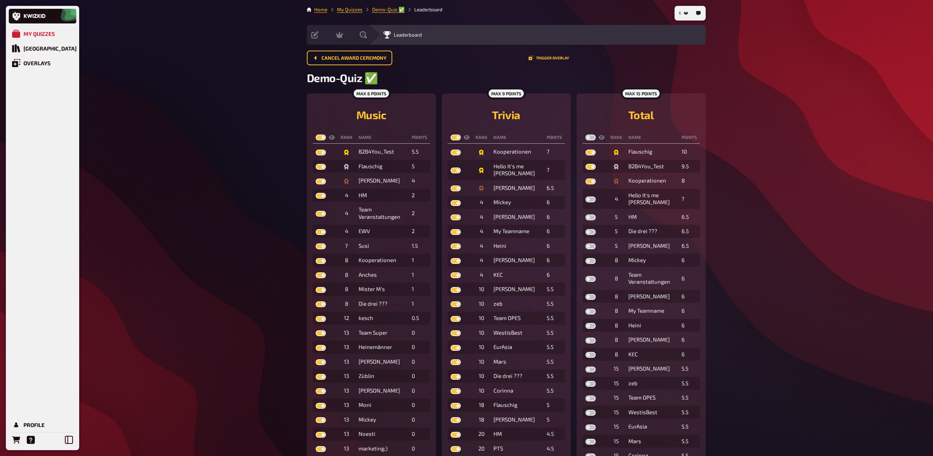
checkbox input "true"
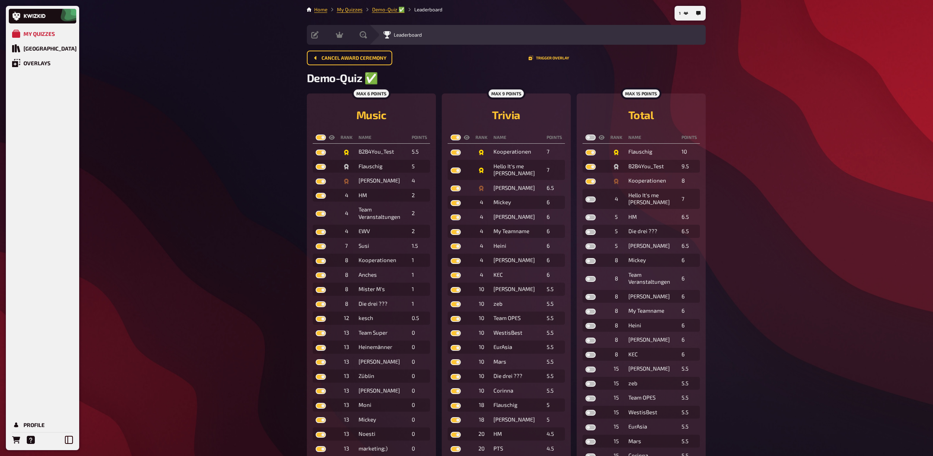
checkbox input "true"
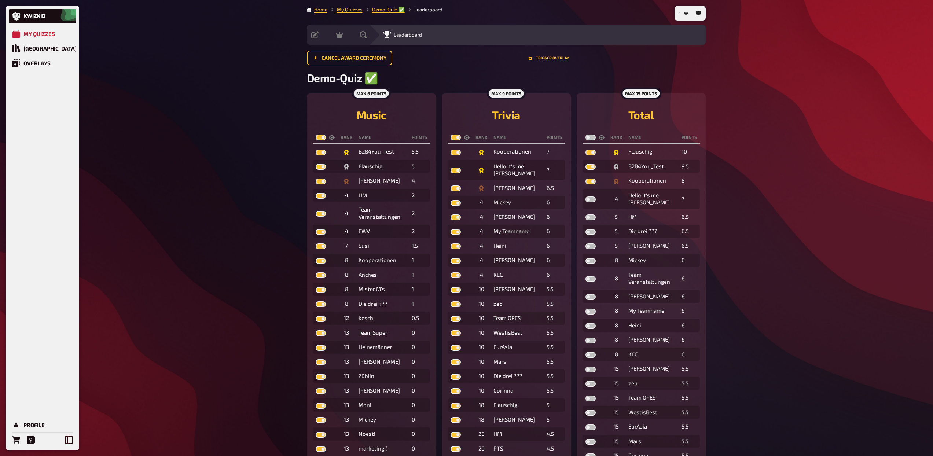
checkbox input "true"
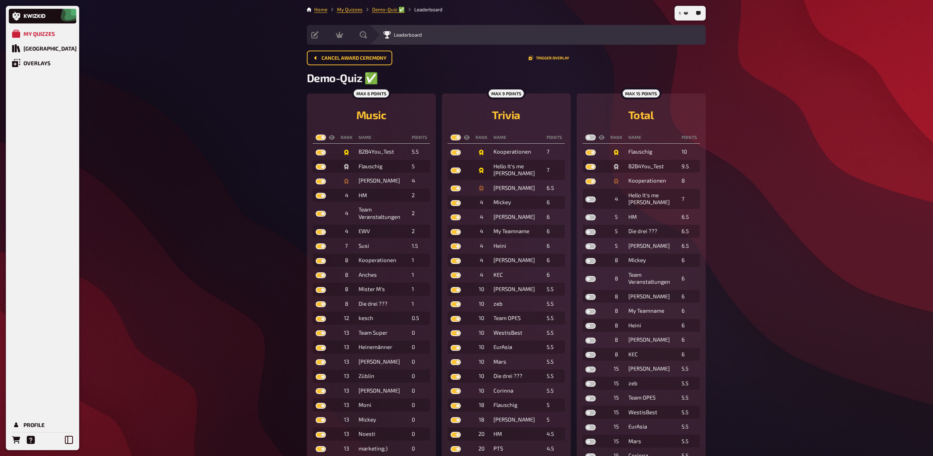
checkbox input "true"
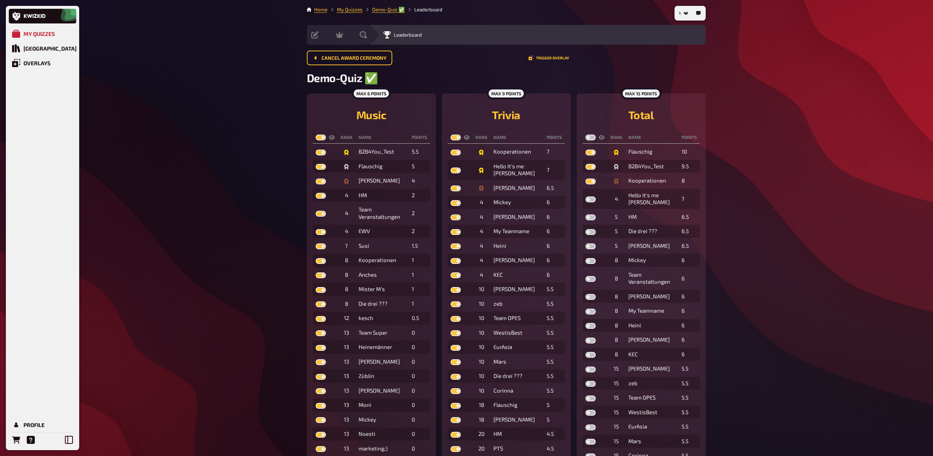
checkbox input "true"
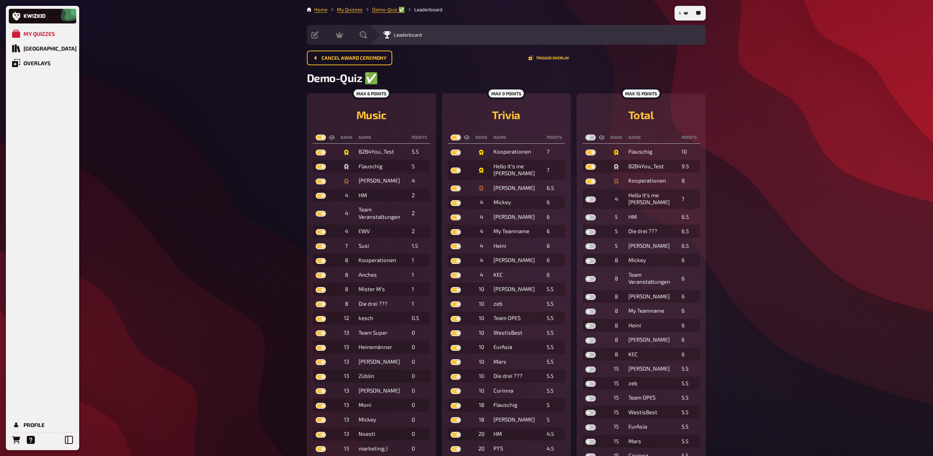
checkbox input "true"
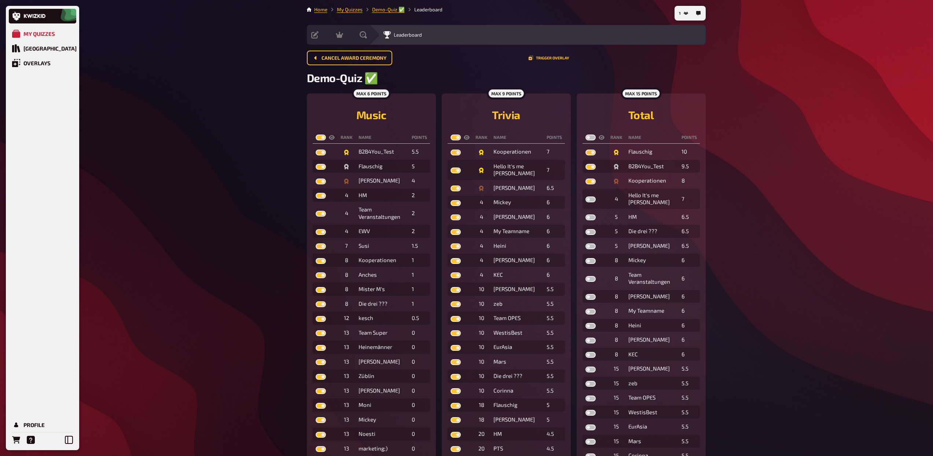
checkbox input "true"
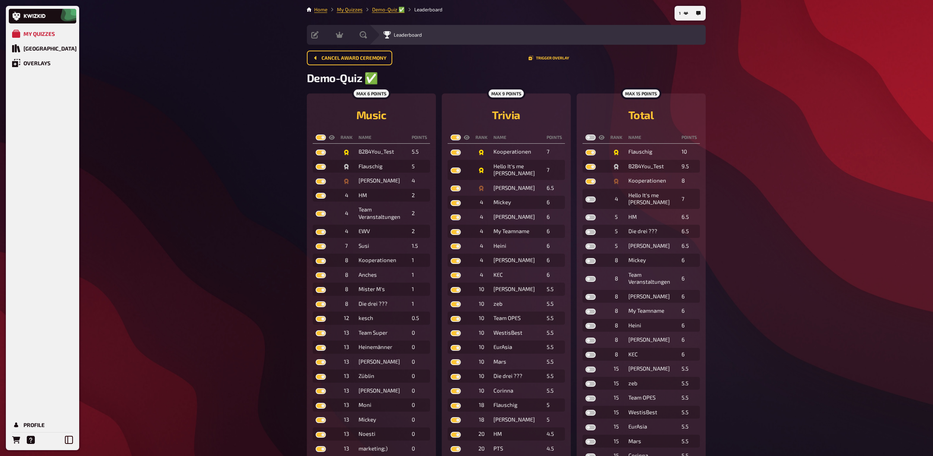
checkbox input "true"
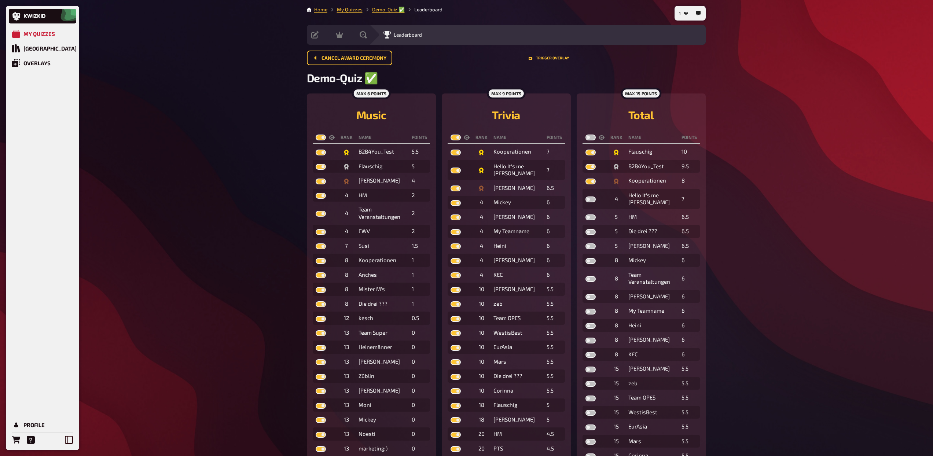
checkbox input "true"
click at [589, 137] on label at bounding box center [591, 138] width 10 height 6
click at [586, 135] on input "checkbox" at bounding box center [585, 134] width 0 height 0
checkbox input "true"
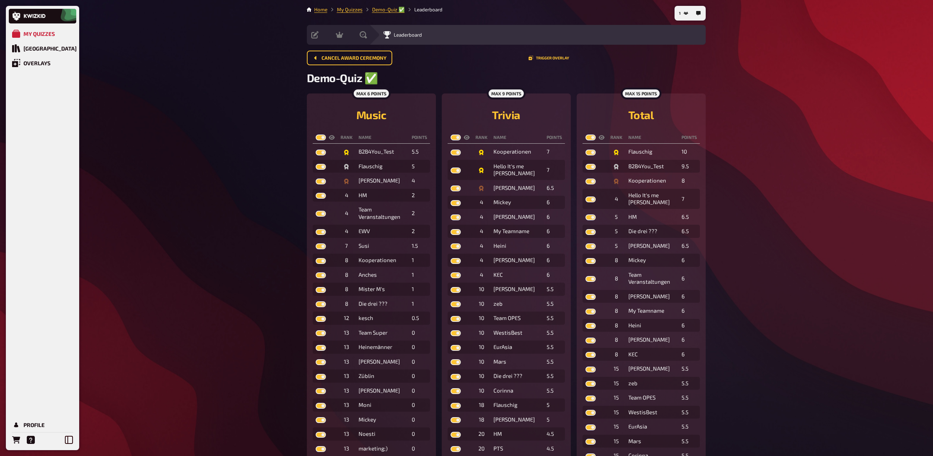
checkbox input "true"
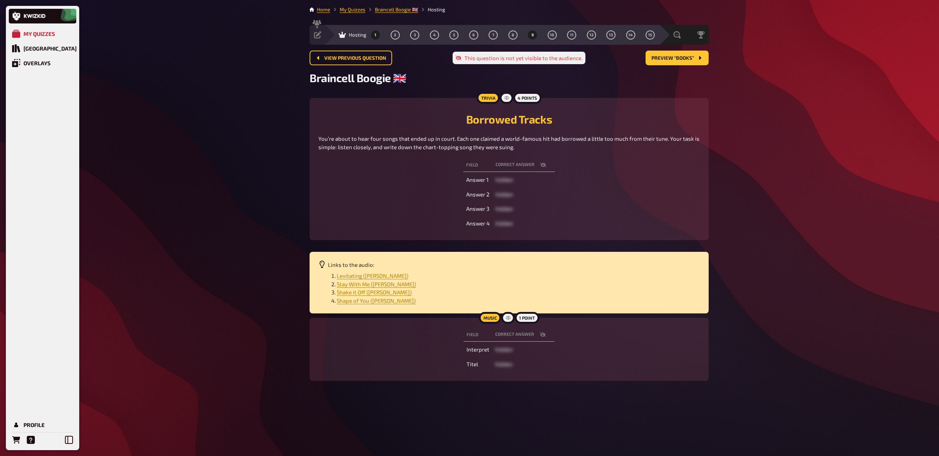
click at [376, 37] on button "1" at bounding box center [376, 35] width 12 height 12
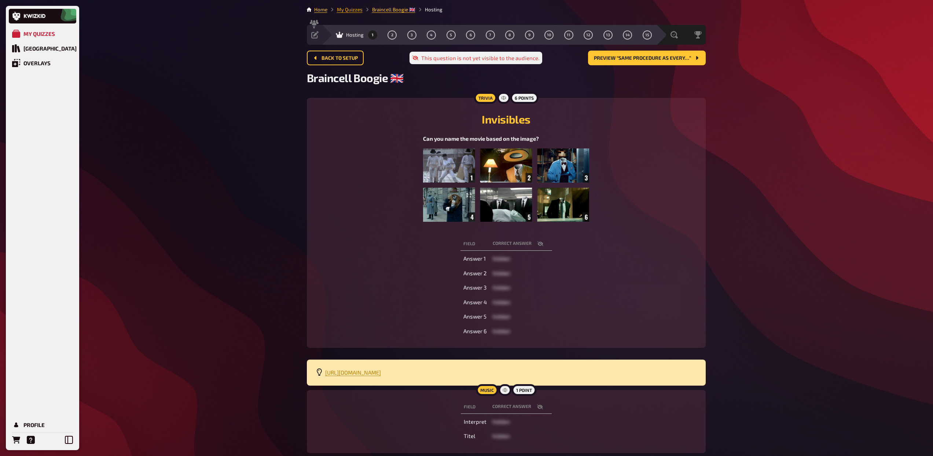
click at [348, 11] on link "My Quizzes" at bounding box center [350, 10] width 26 height 6
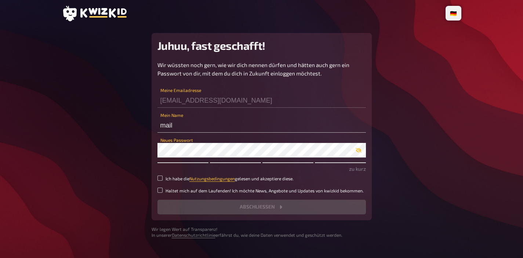
click at [106, 10] on icon at bounding box center [103, 13] width 46 height 10
